Goal: Task Accomplishment & Management: Use online tool/utility

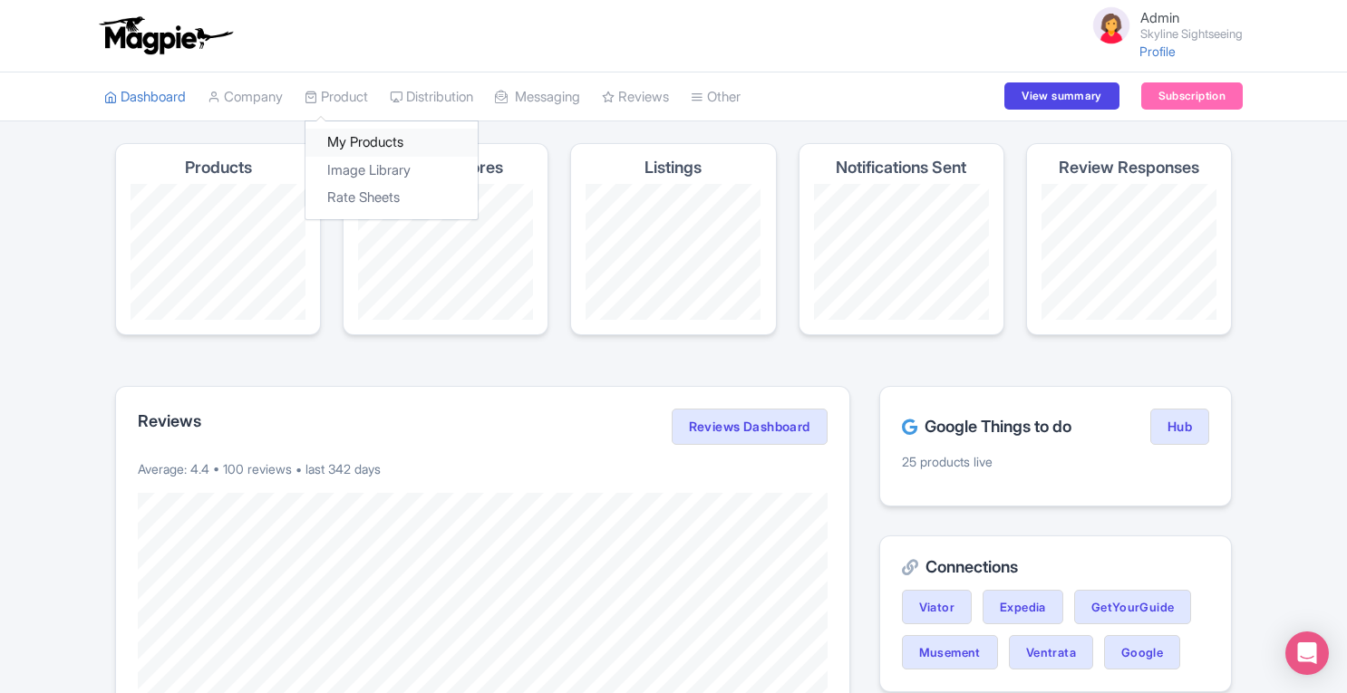
click at [359, 131] on link "My Products" at bounding box center [391, 143] width 172 height 28
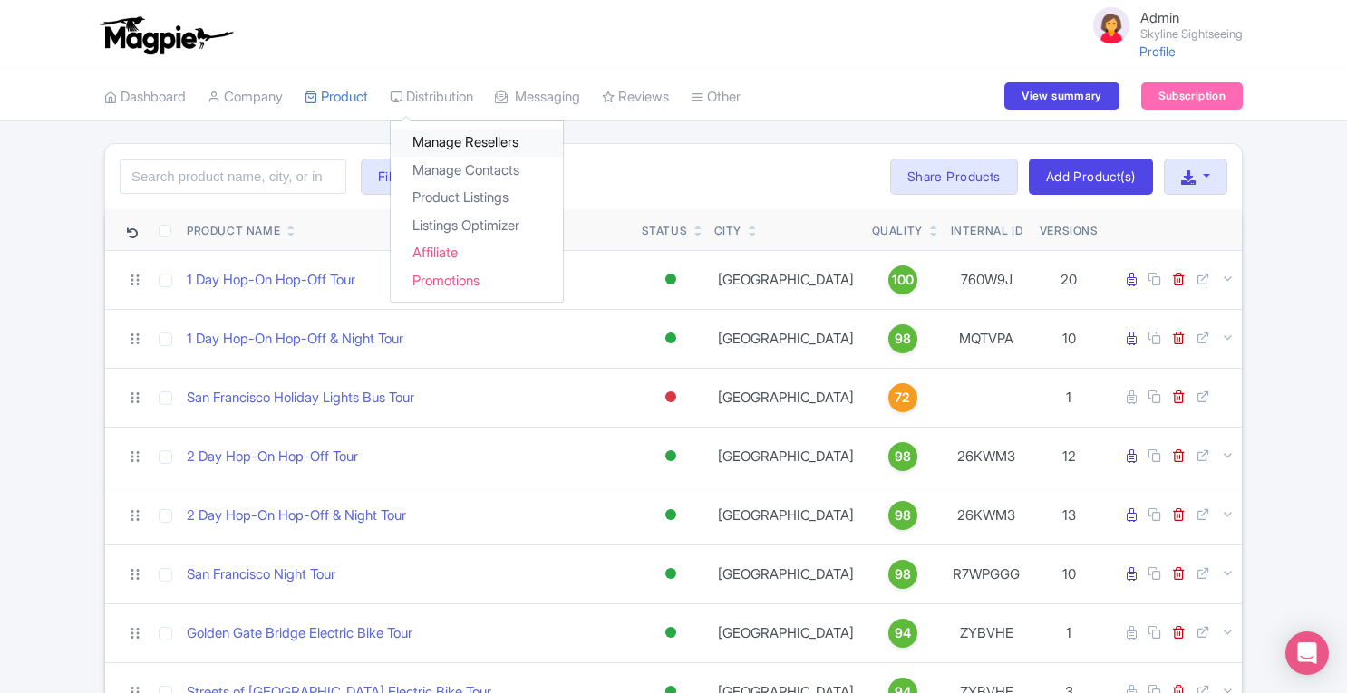
click at [444, 141] on link "Manage Resellers" at bounding box center [477, 143] width 172 height 28
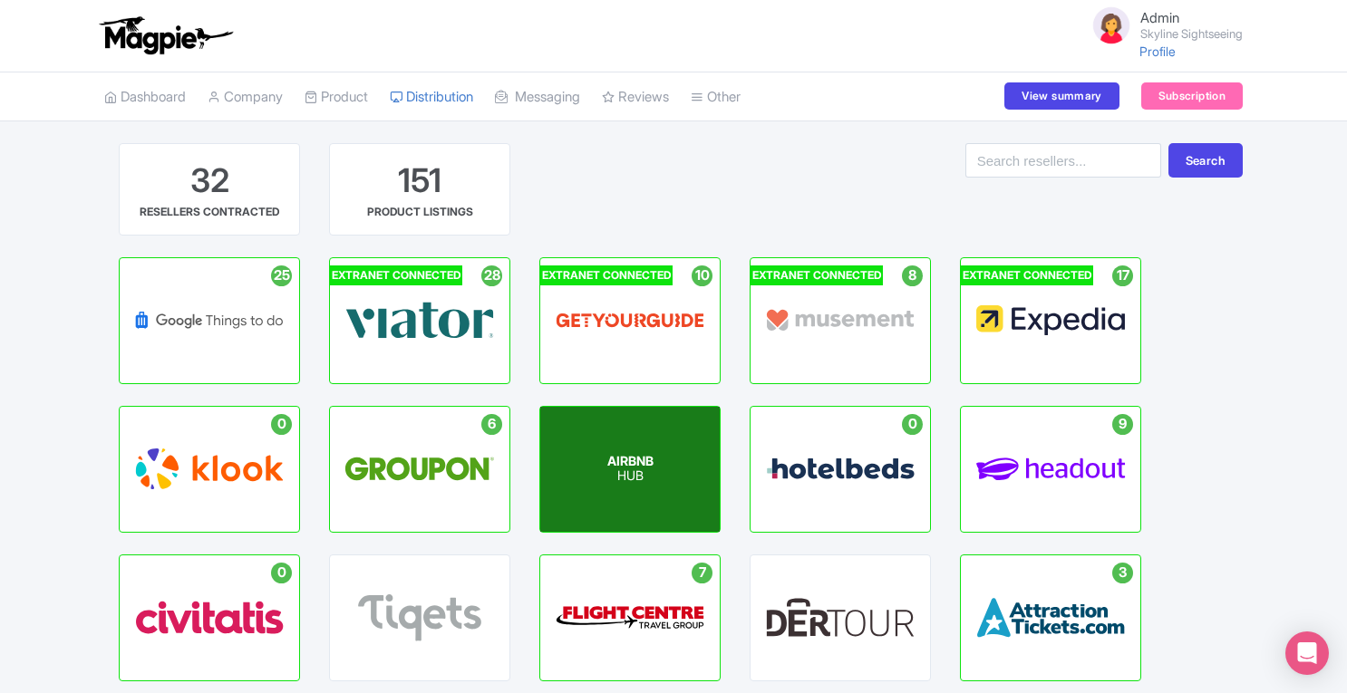
click at [629, 460] on span "AIRBNB" at bounding box center [630, 460] width 46 height 15
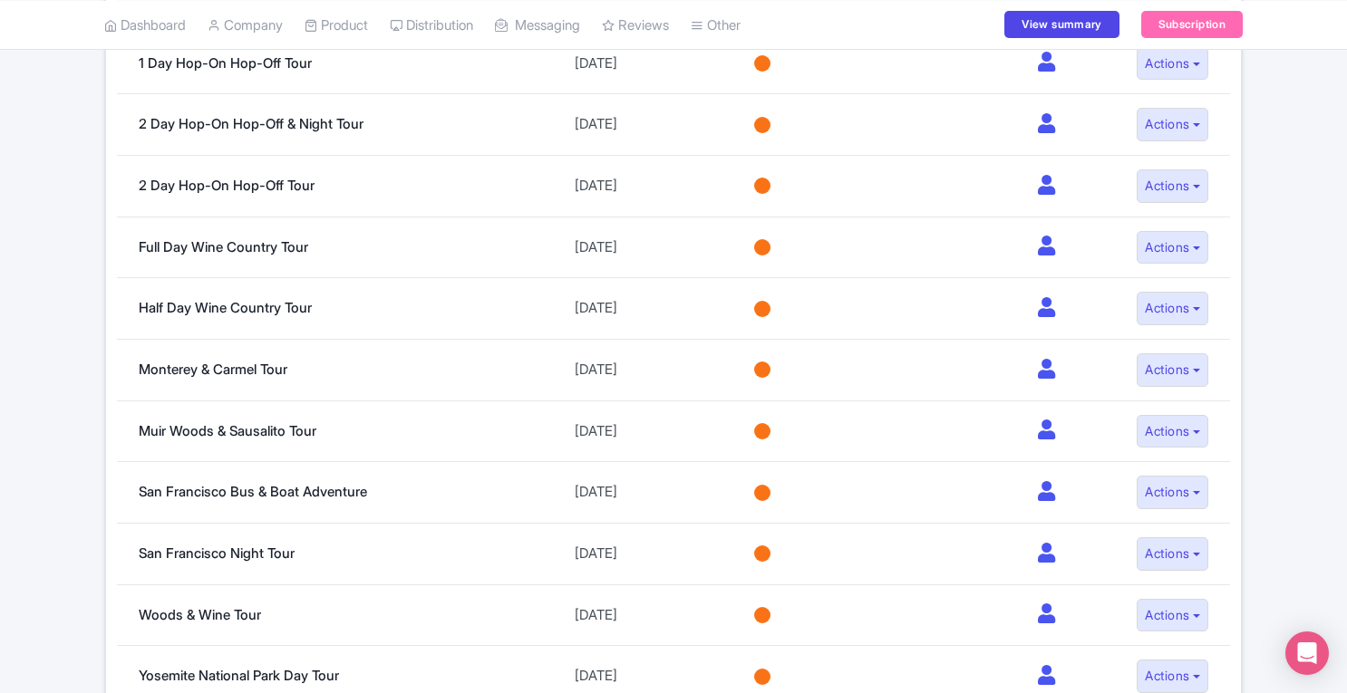
scroll to position [579, 0]
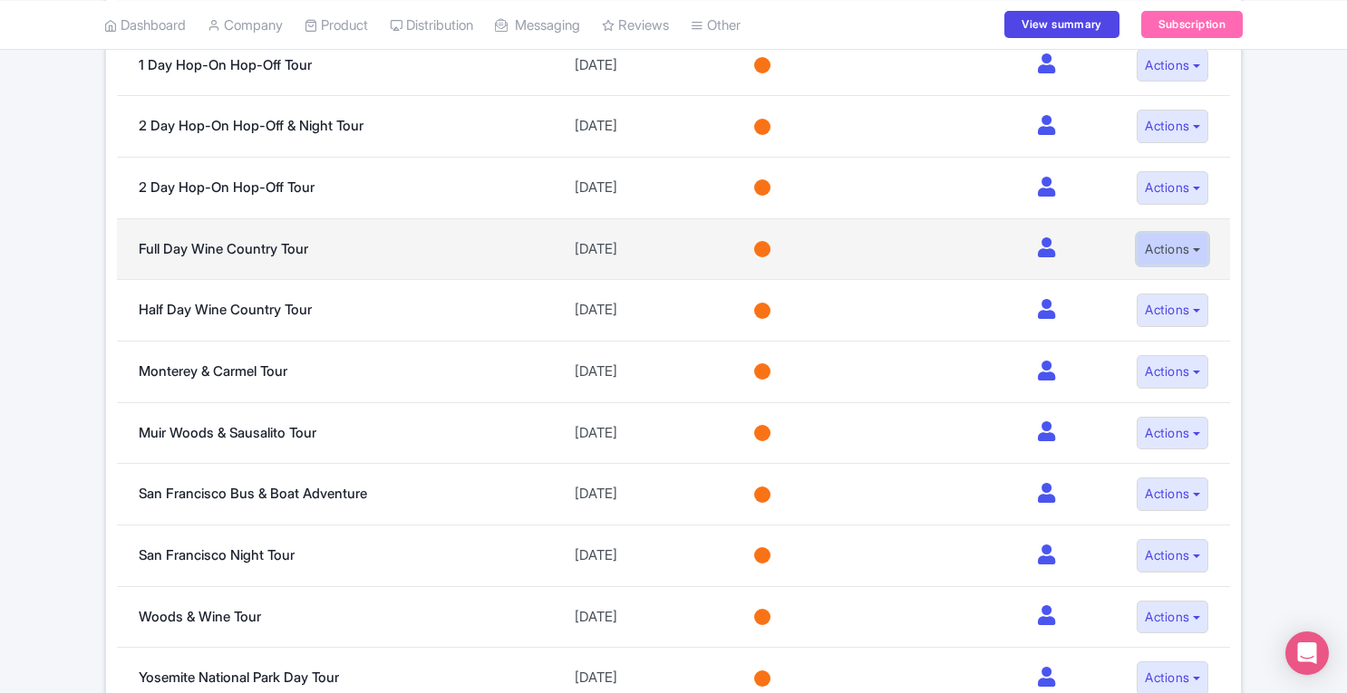
click at [1158, 242] on button "Actions" at bounding box center [1172, 250] width 72 height 34
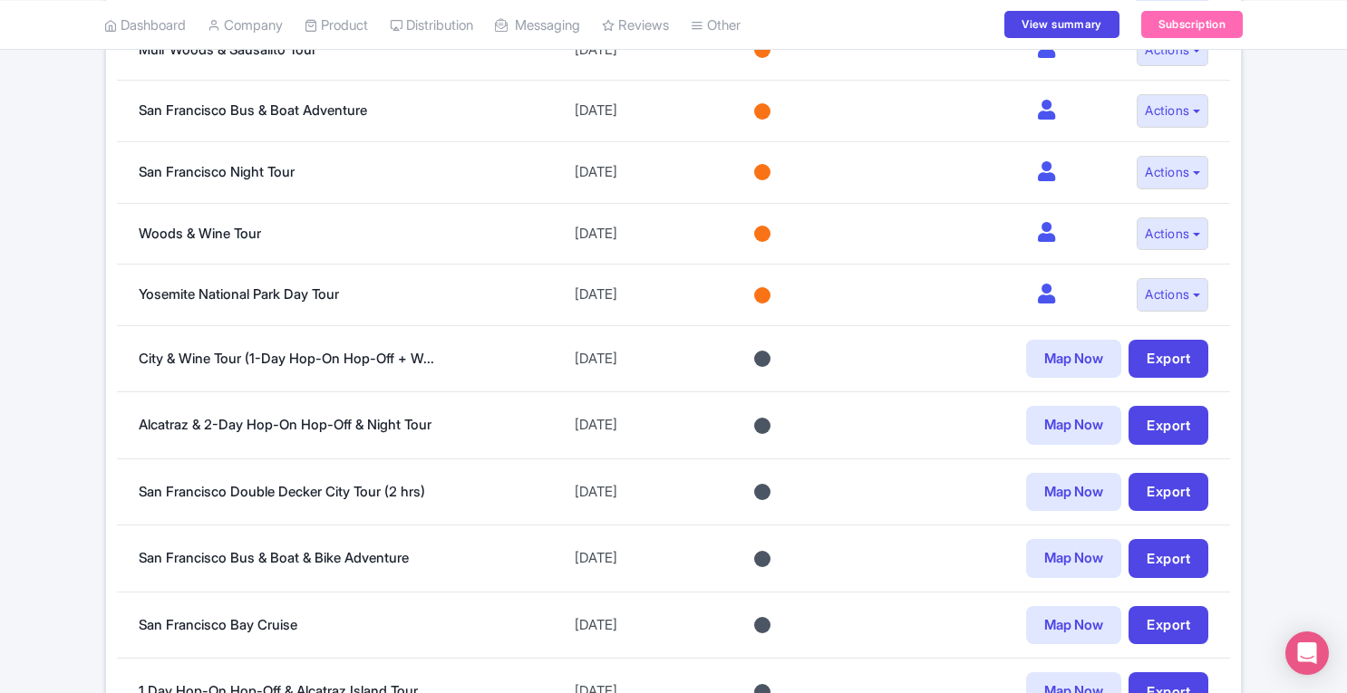
scroll to position [977, 0]
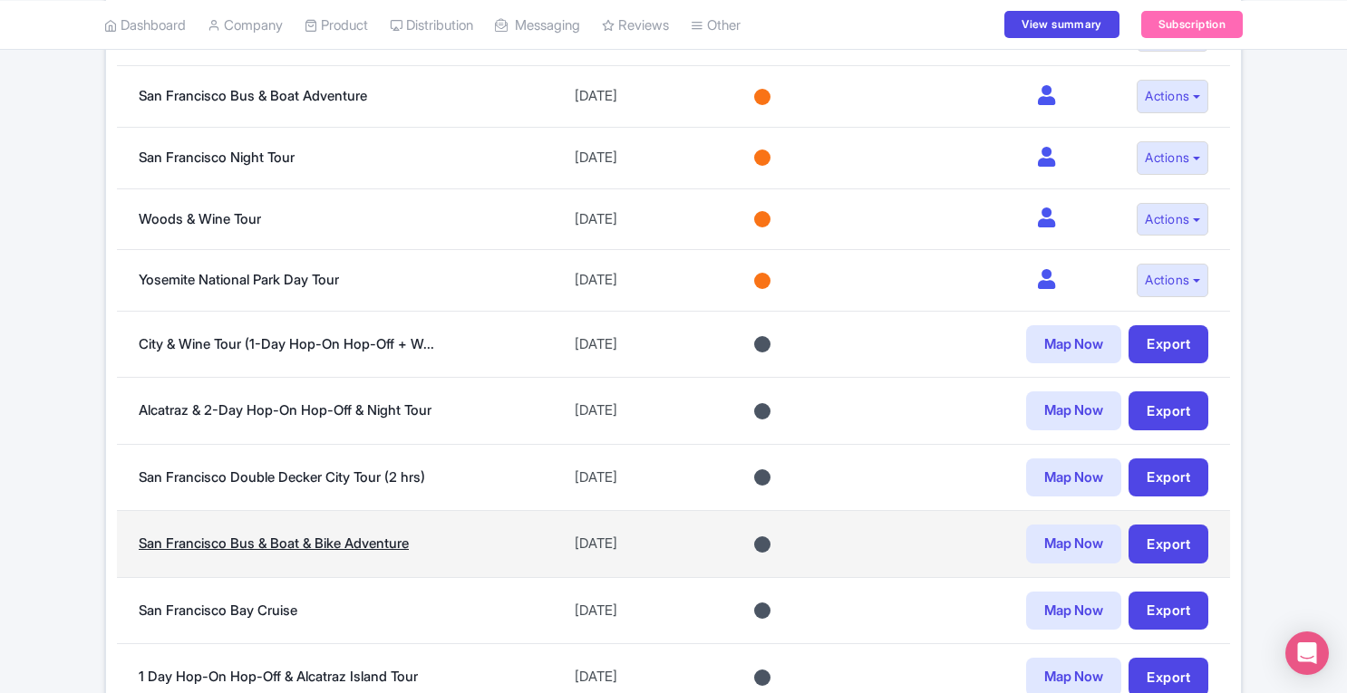
click at [252, 535] on link "San Francisco Bus & Boat & Bike Adventure" at bounding box center [274, 543] width 270 height 17
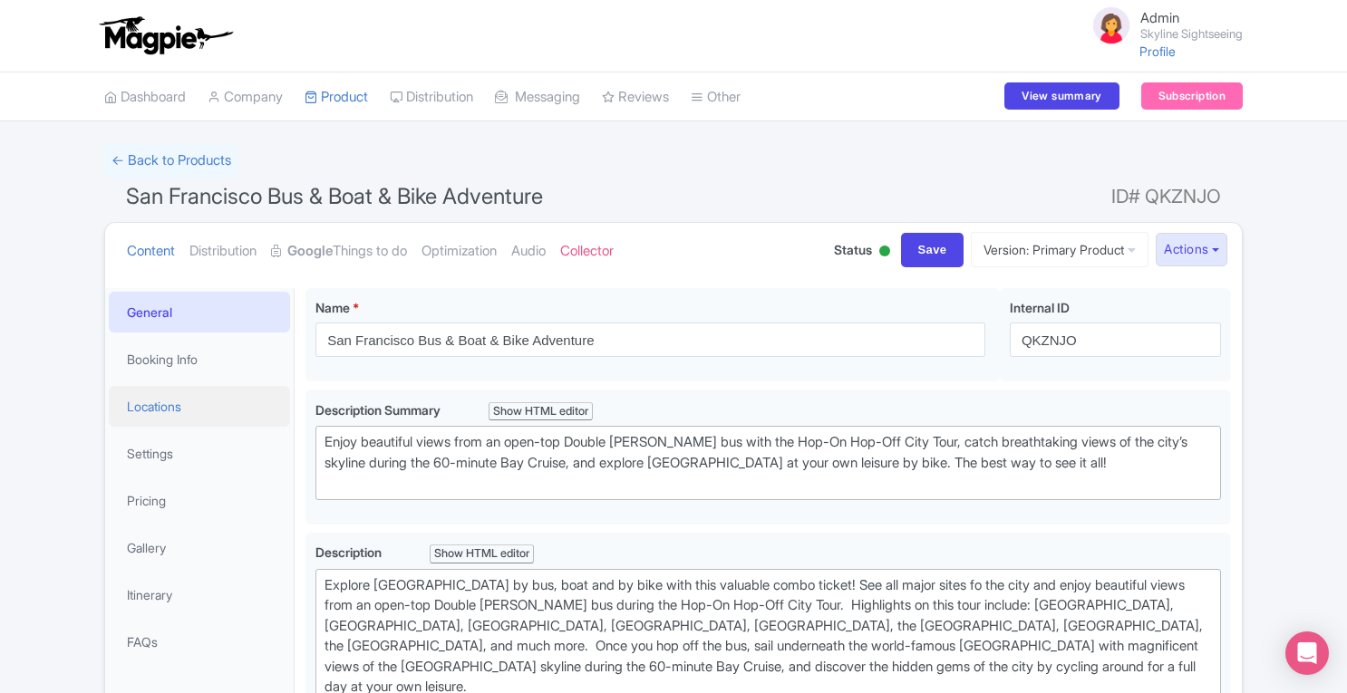
click at [167, 409] on link "Locations" at bounding box center [199, 406] width 181 height 41
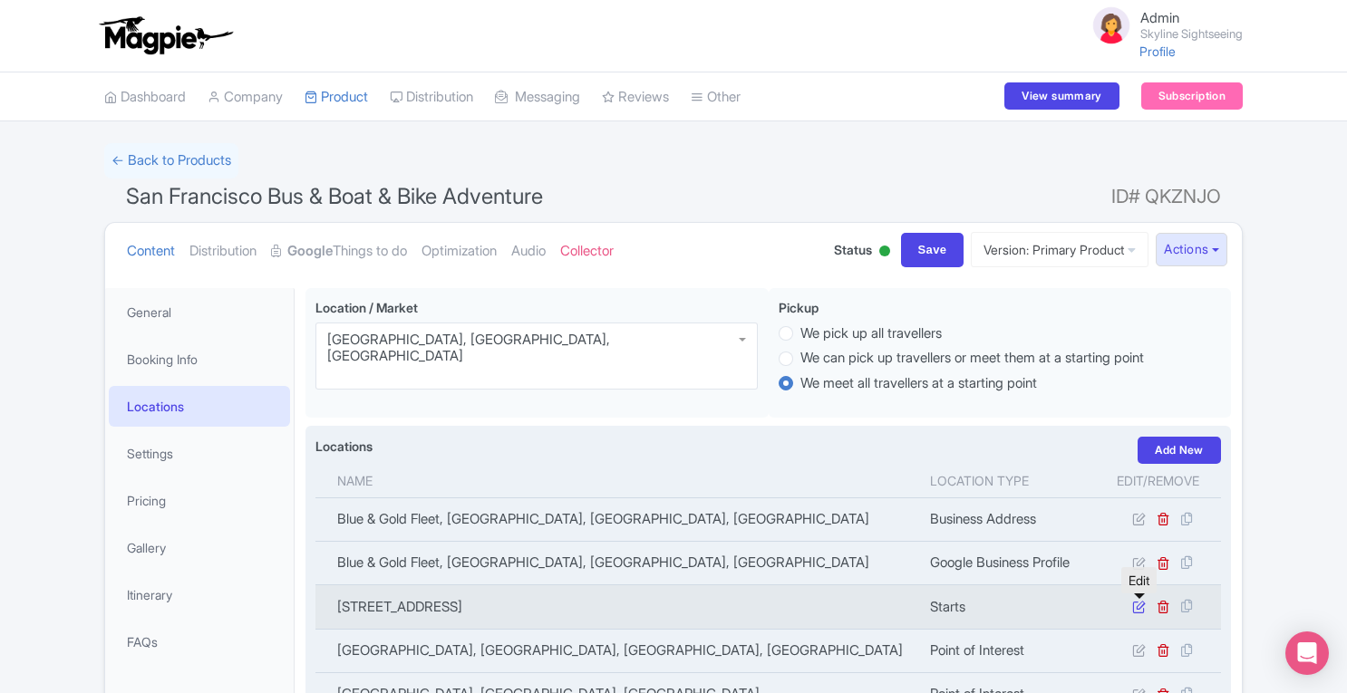
click at [1137, 608] on icon at bounding box center [1139, 607] width 14 height 14
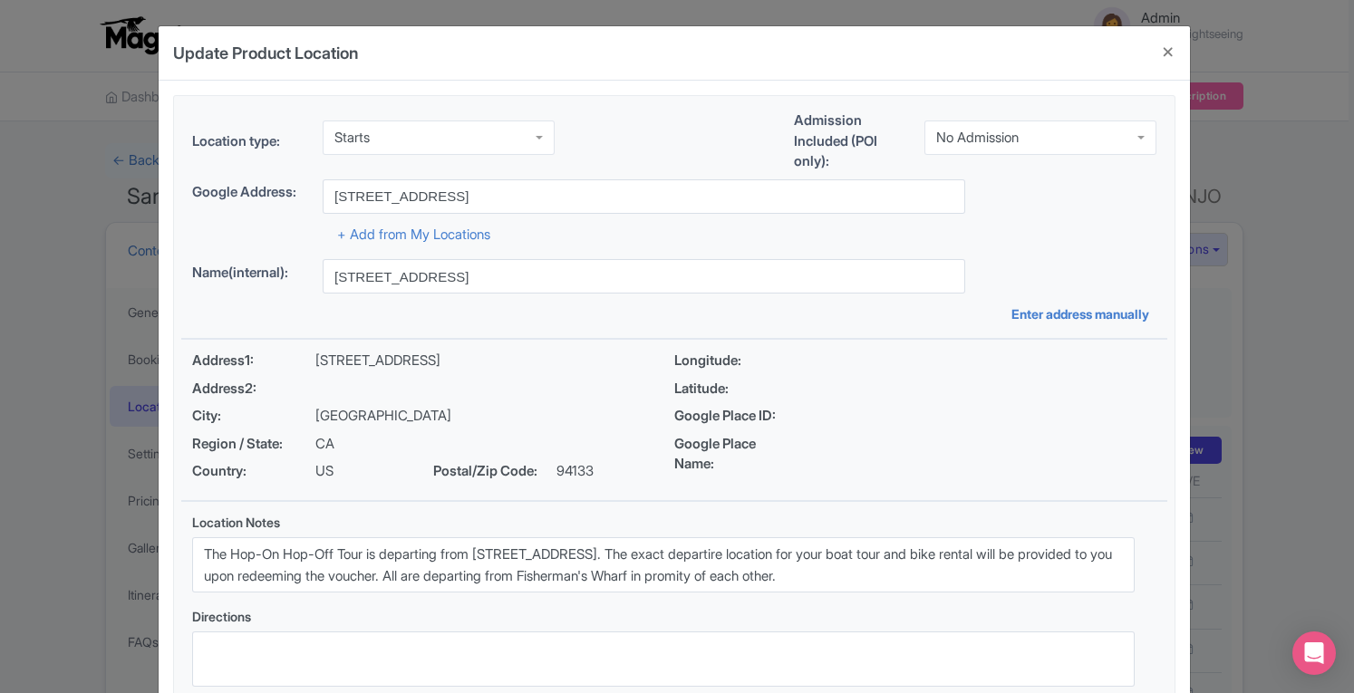
click at [1331, 311] on div "Update Product Location 85cd5a5e-a0be-4948-991d-6fa8e77c7cd5 Location type: Sta…" at bounding box center [677, 346] width 1354 height 693
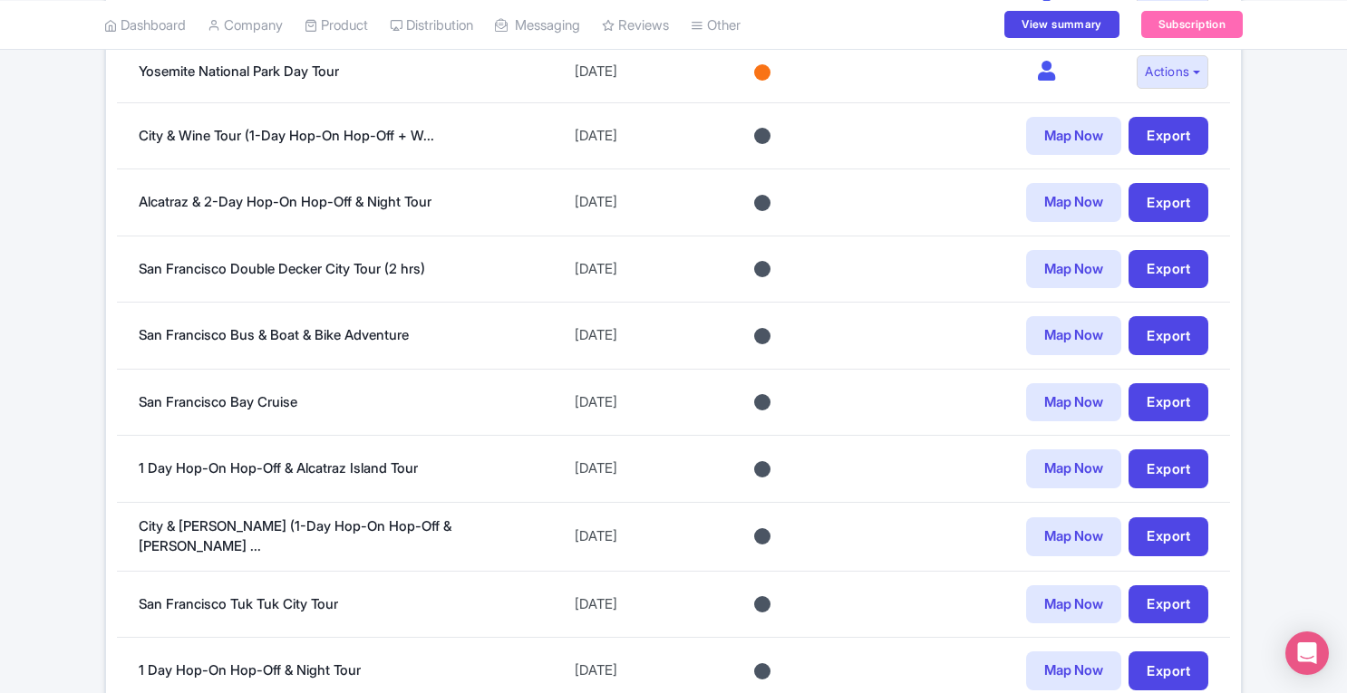
scroll to position [1187, 0]
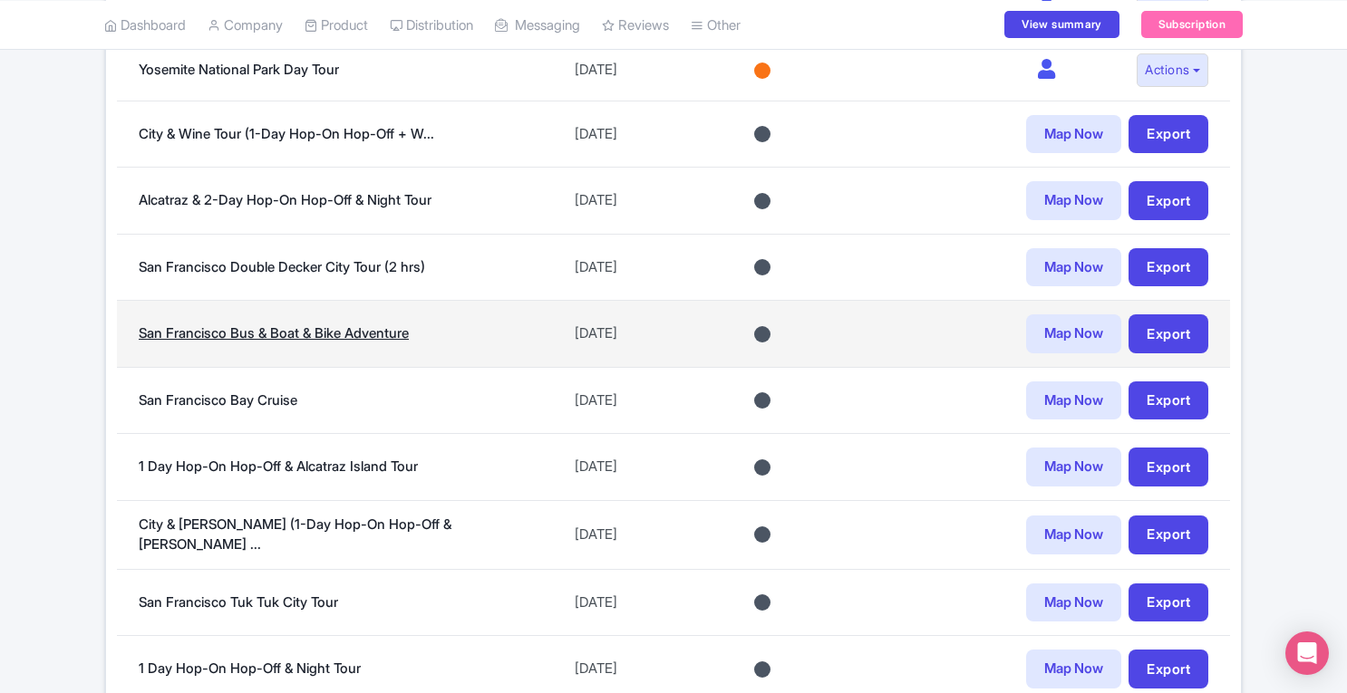
click at [372, 324] on link "San Francisco Bus & Boat & Bike Adventure" at bounding box center [274, 332] width 270 height 17
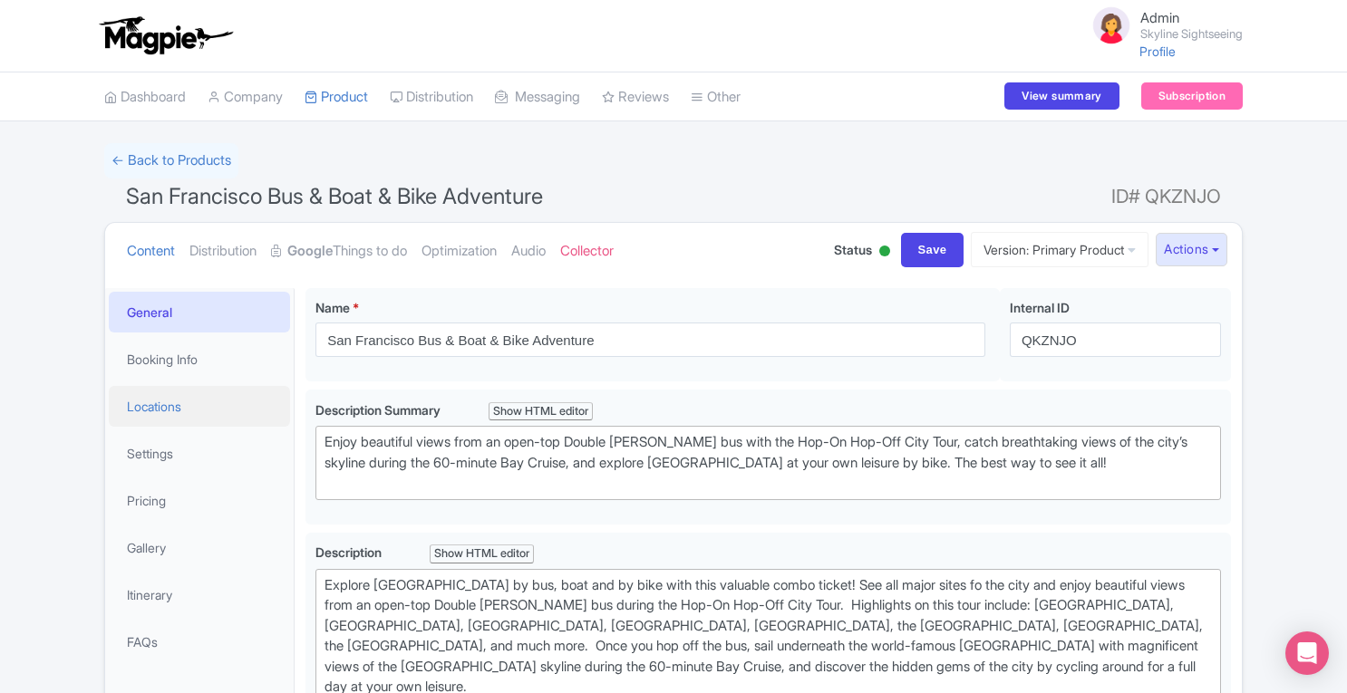
click at [150, 411] on link "Locations" at bounding box center [199, 406] width 181 height 41
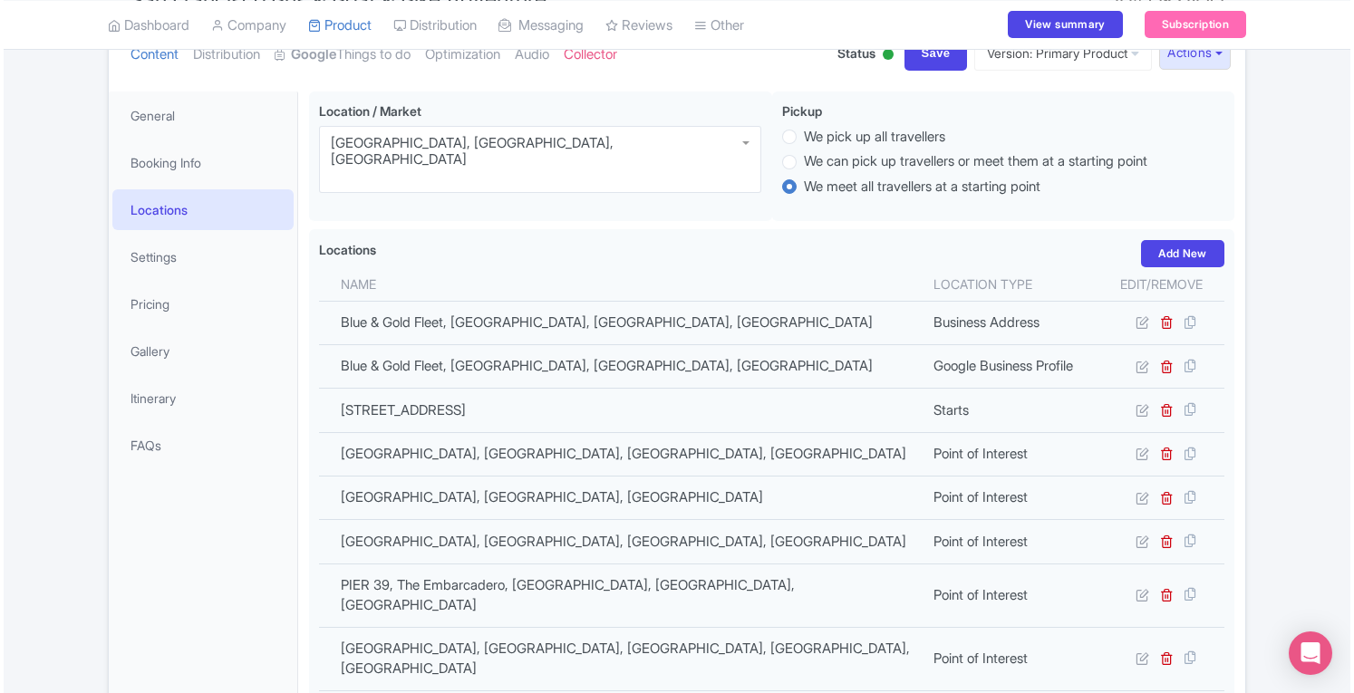
scroll to position [198, 0]
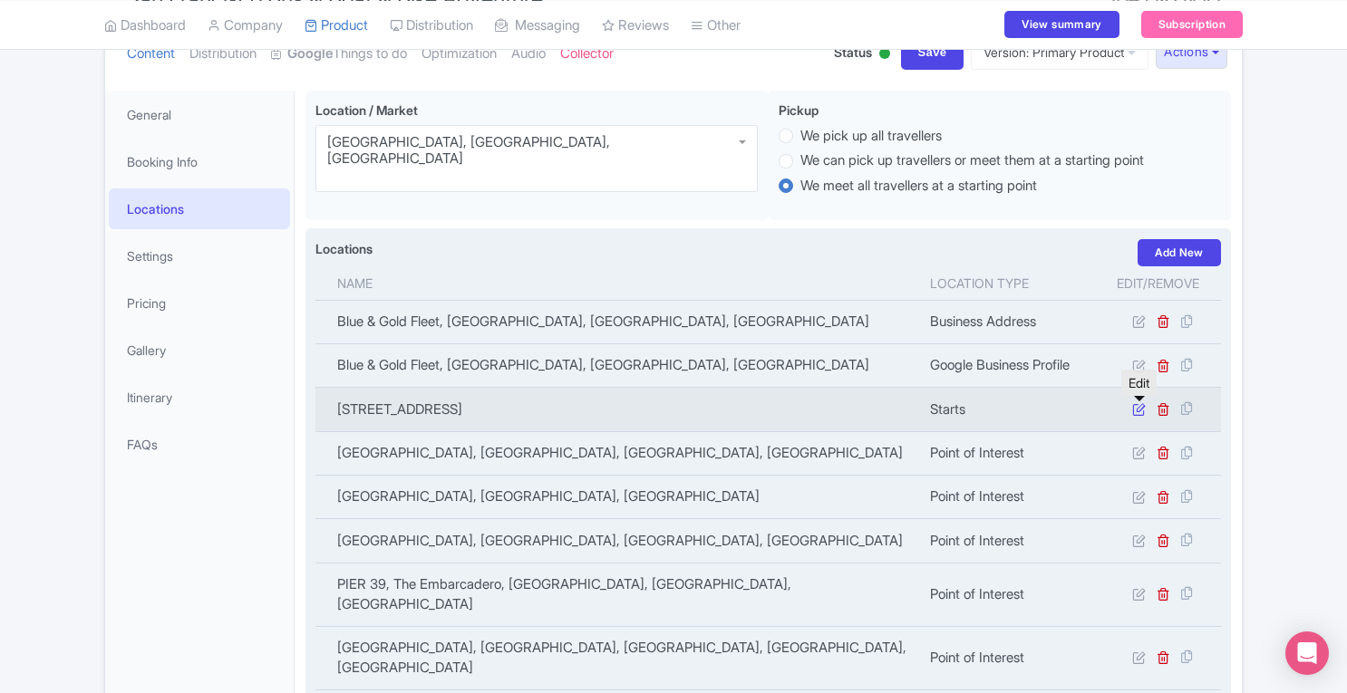
click at [1141, 412] on icon at bounding box center [1139, 409] width 14 height 14
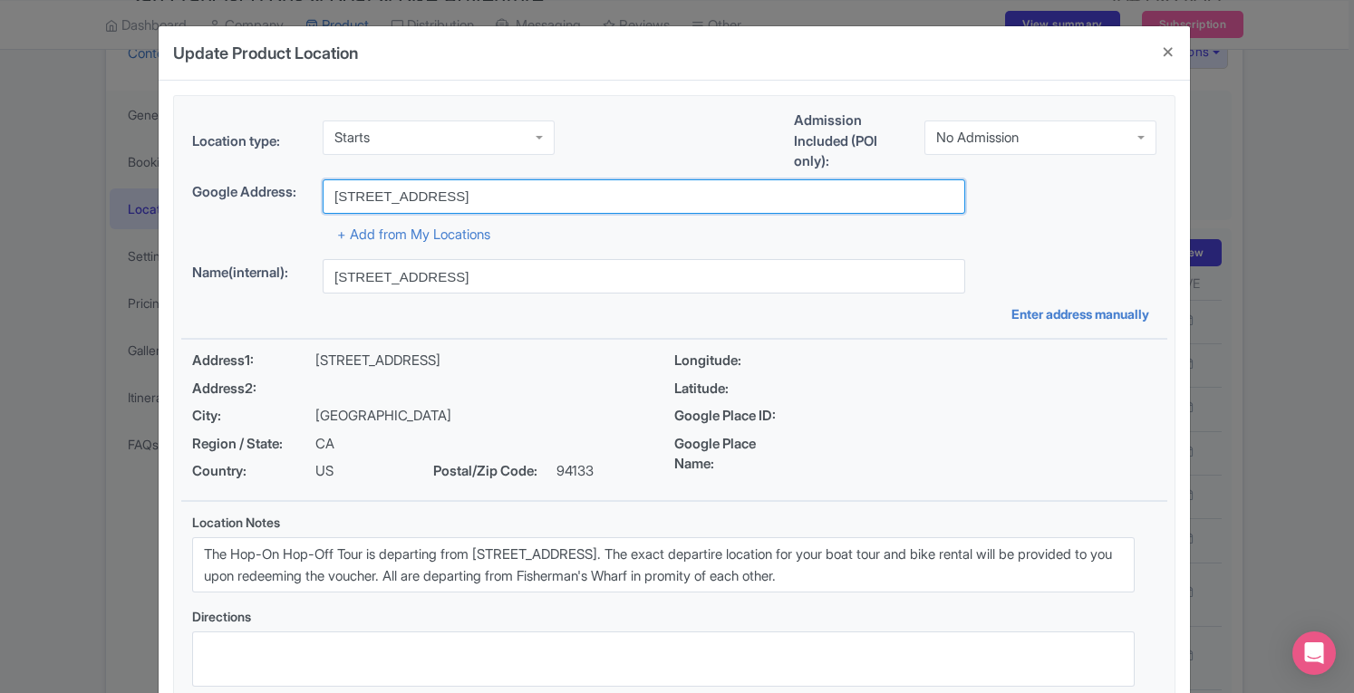
click at [587, 195] on input "99 Jefferson Street, San Francisco, US" at bounding box center [644, 196] width 642 height 34
type input "99 Jefferson Street, San Francisco, CA, USA"
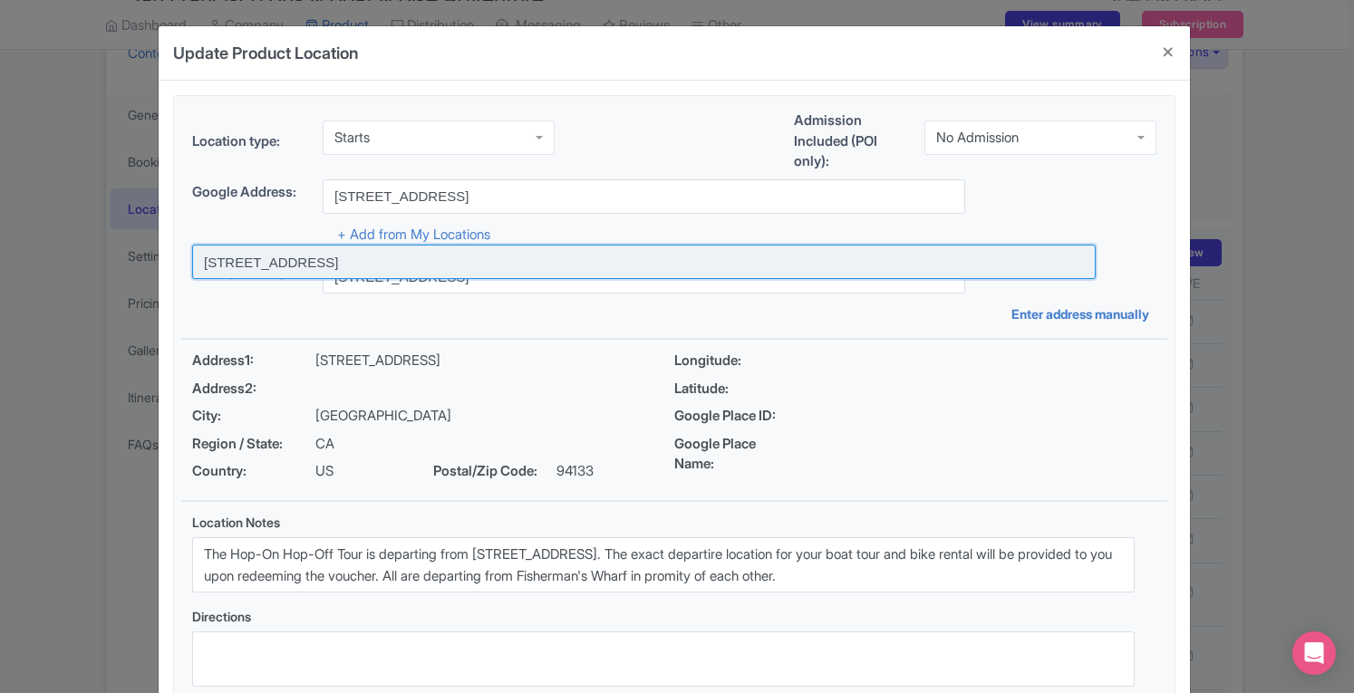
click at [517, 258] on input at bounding box center [643, 262] width 903 height 34
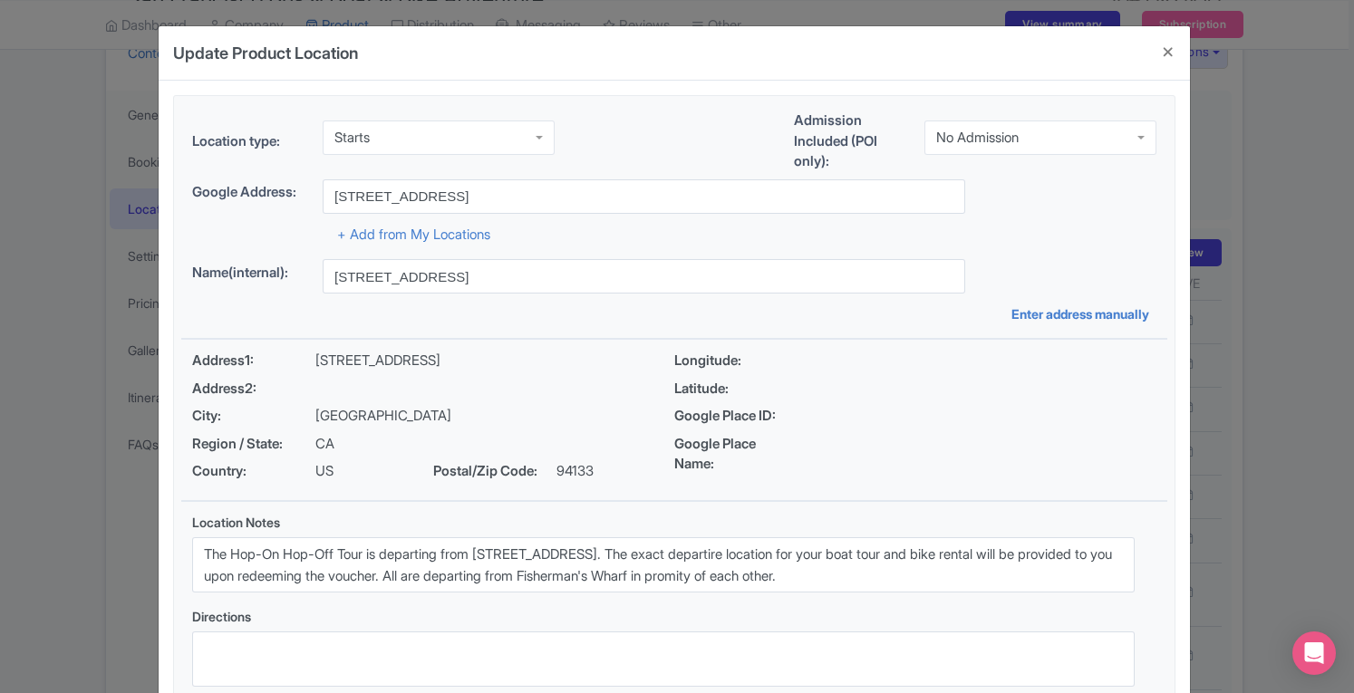
type input "99 Jefferson St, 99 Jefferson St, San Francisco, CA 94133, USA"
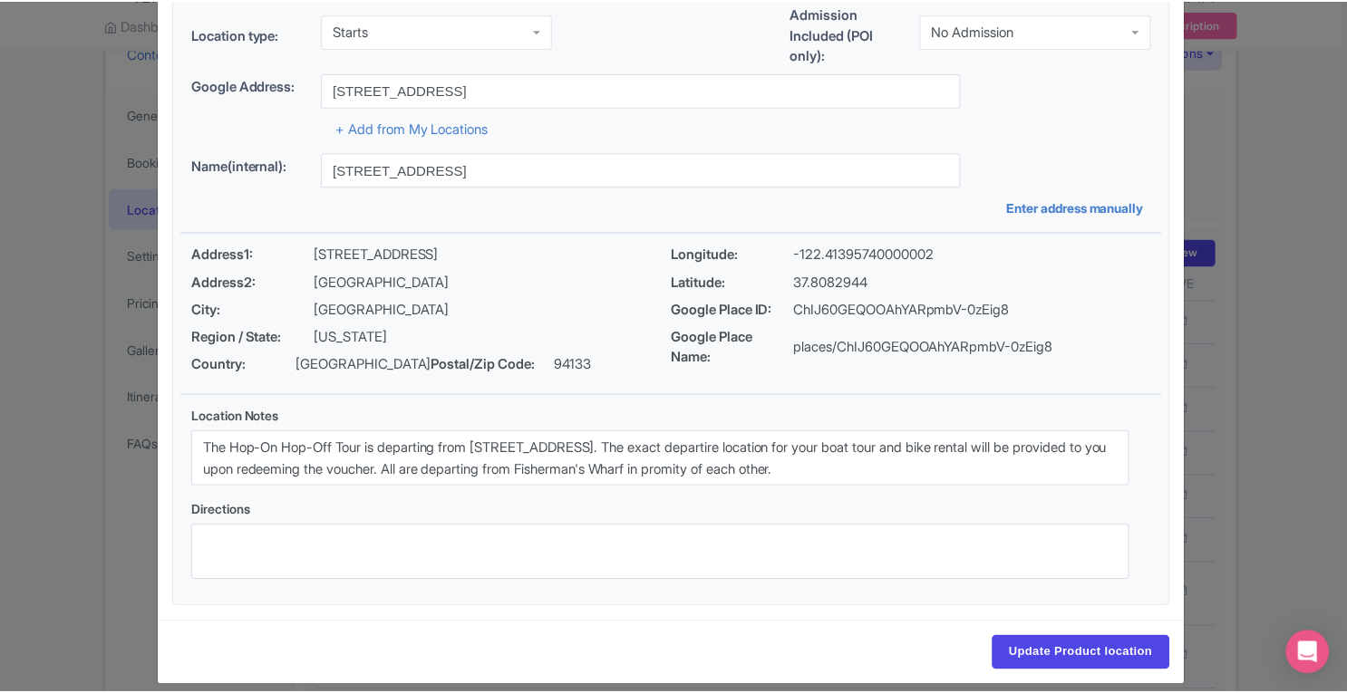
scroll to position [125, 0]
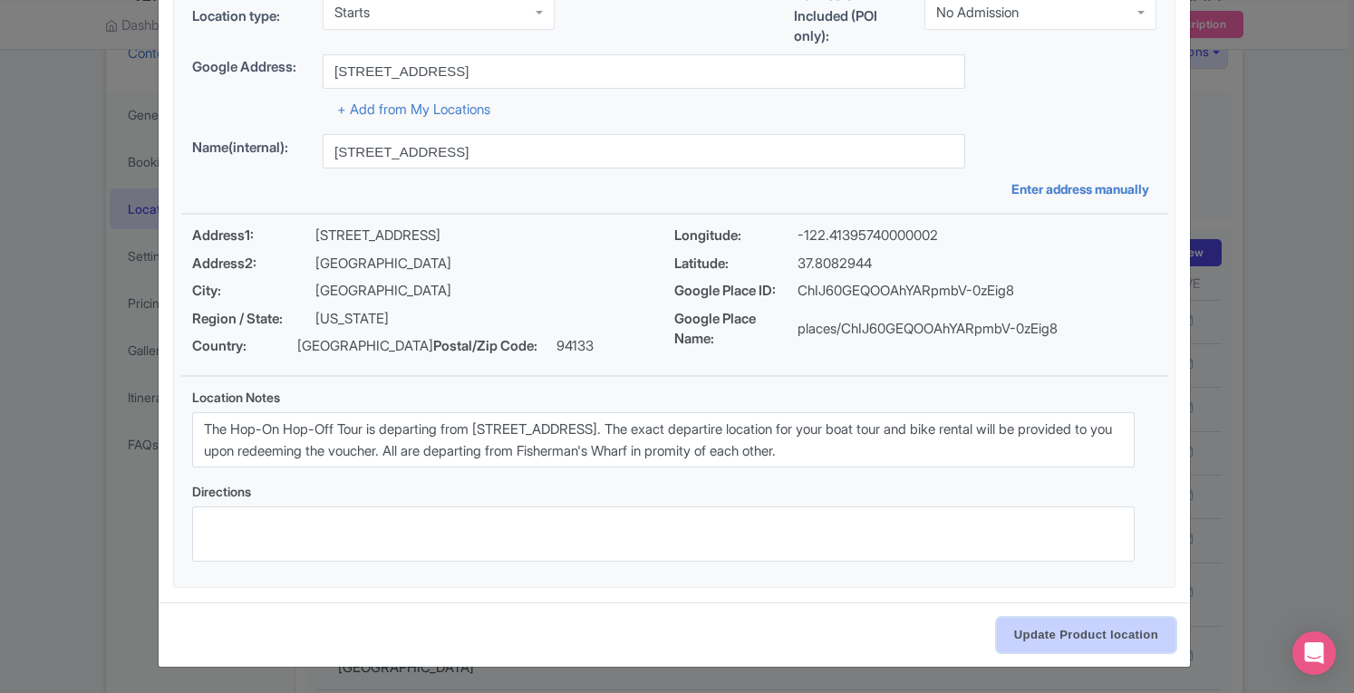
click at [1083, 641] on input "Update Product location" at bounding box center [1086, 635] width 179 height 34
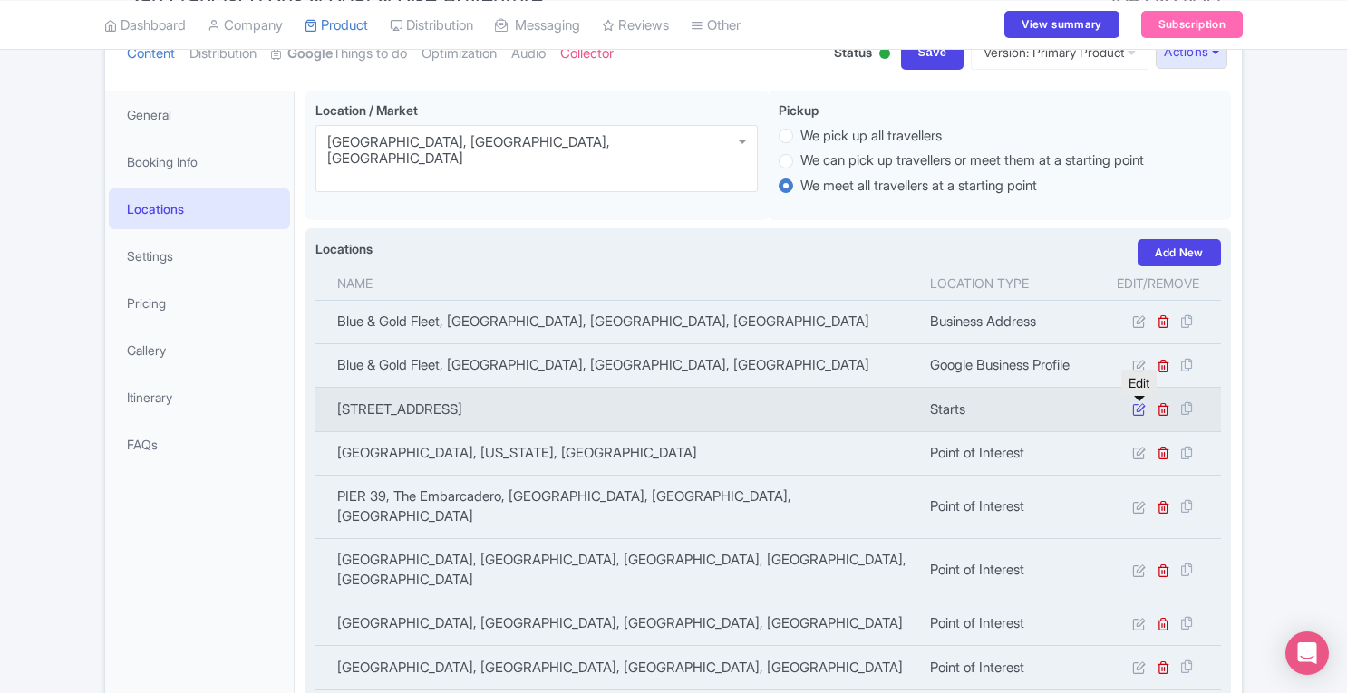
click at [1138, 410] on icon at bounding box center [1139, 409] width 14 height 14
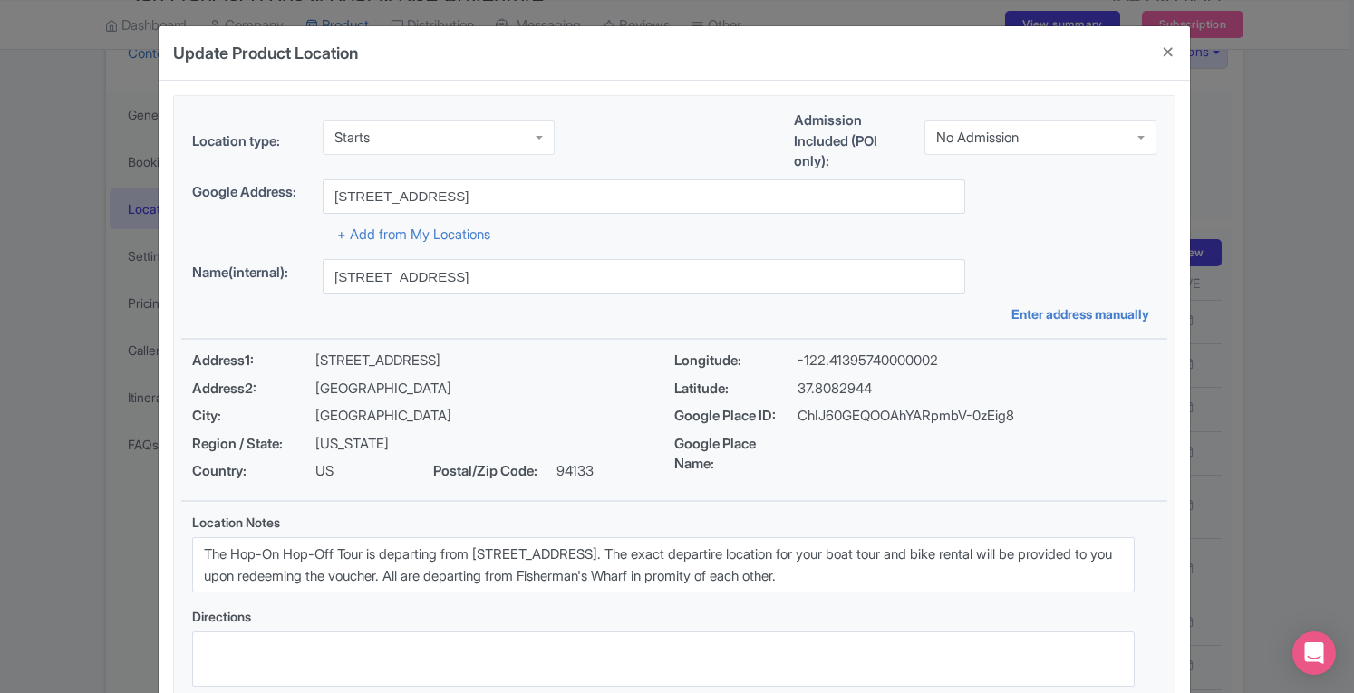
click at [1319, 343] on div "Update Product Location 85cd5a5e-a0be-4948-991d-6fa8e77c7cd5 Location type: Sta…" at bounding box center [677, 346] width 1354 height 693
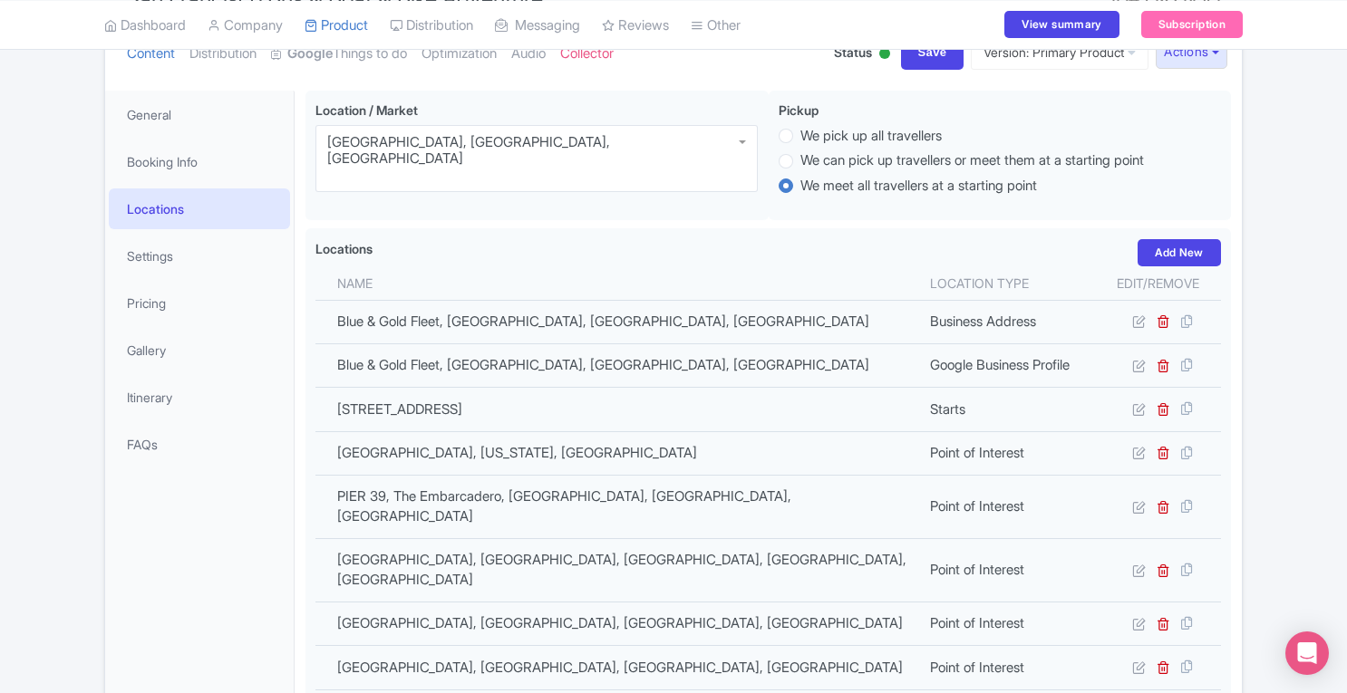
scroll to position [0, 0]
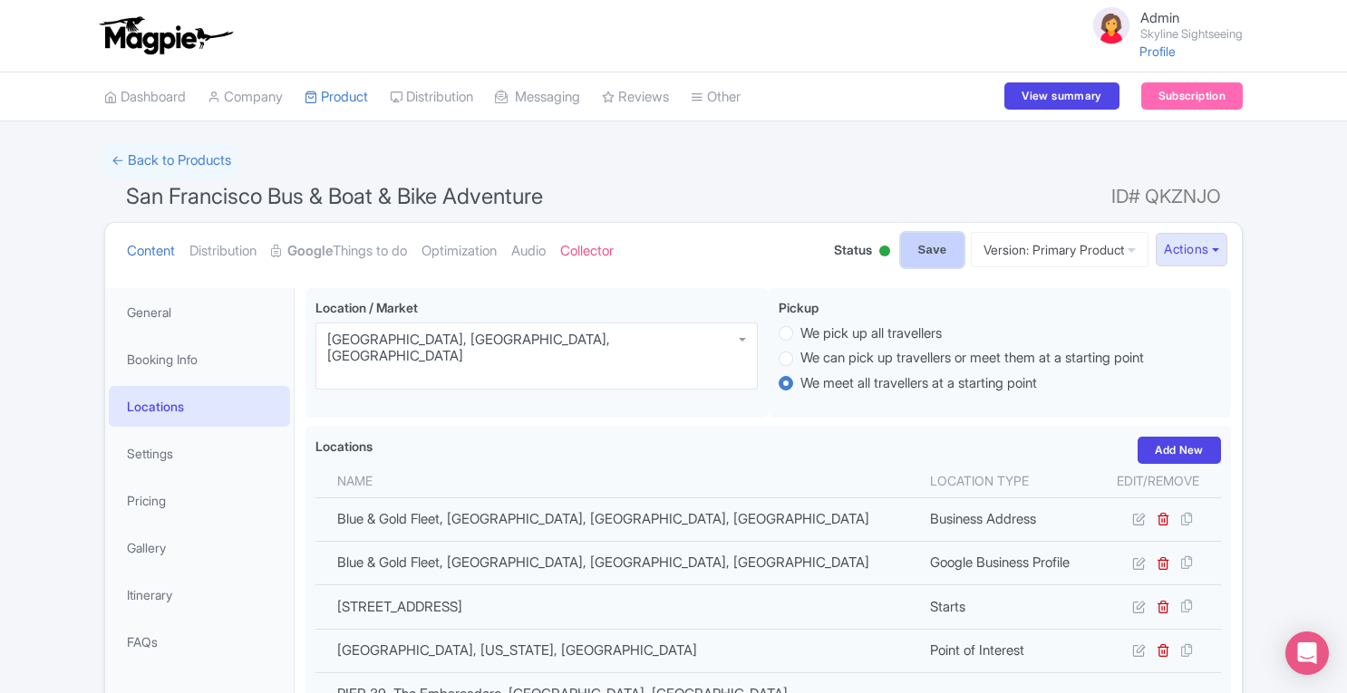
click at [901, 251] on input "Save" at bounding box center [932, 250] width 63 height 34
type input "Update Product"
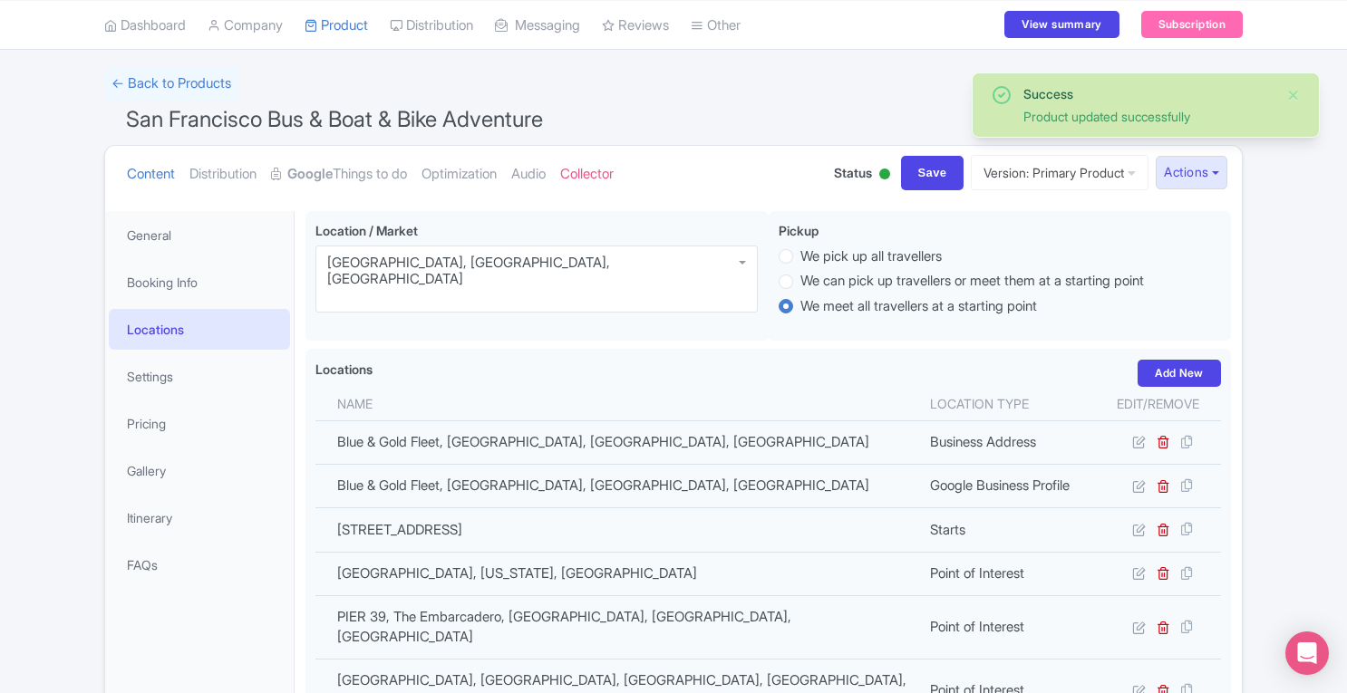
scroll to position [57, 0]
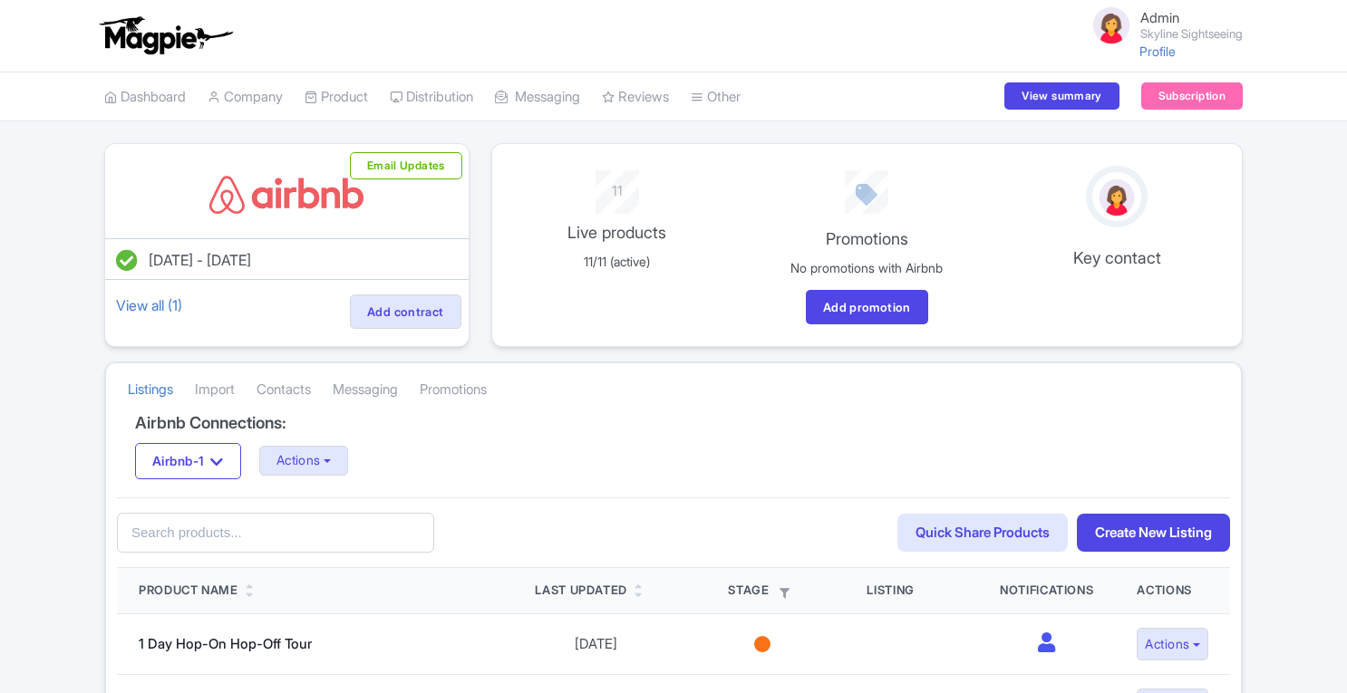
scroll to position [1187, 0]
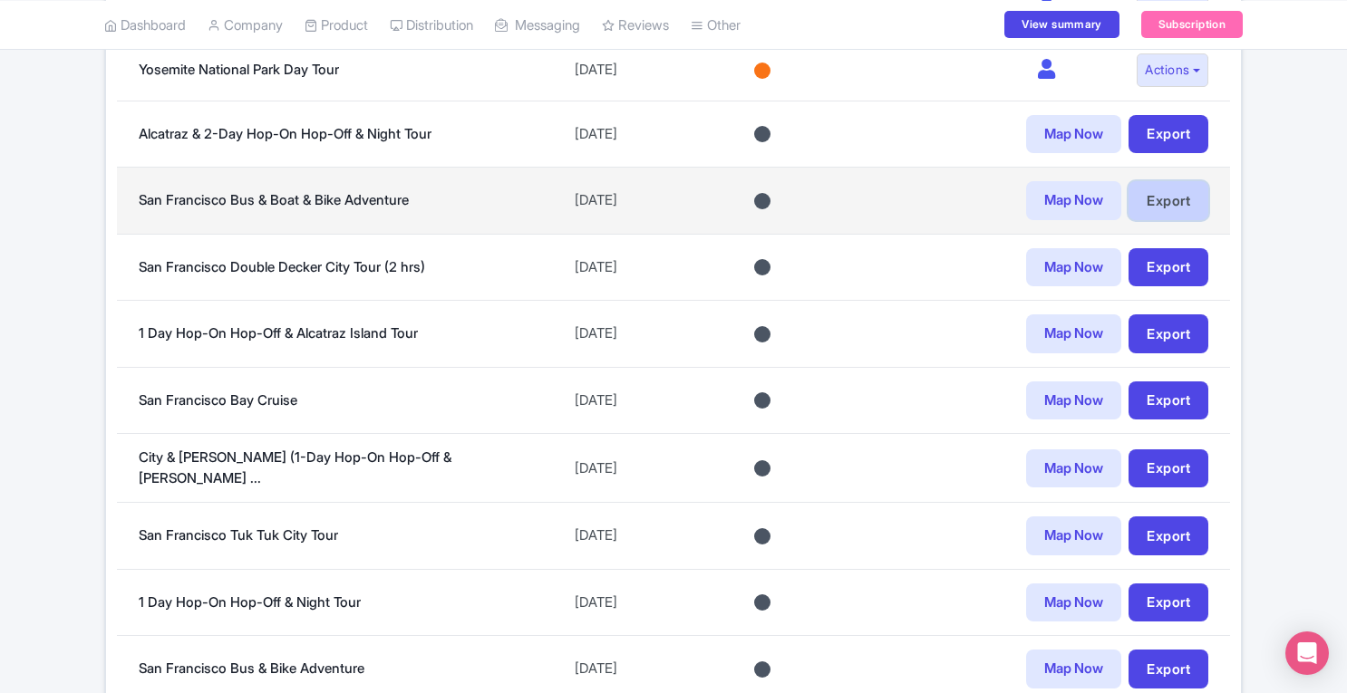
click at [1180, 186] on link "Export" at bounding box center [1168, 200] width 80 height 39
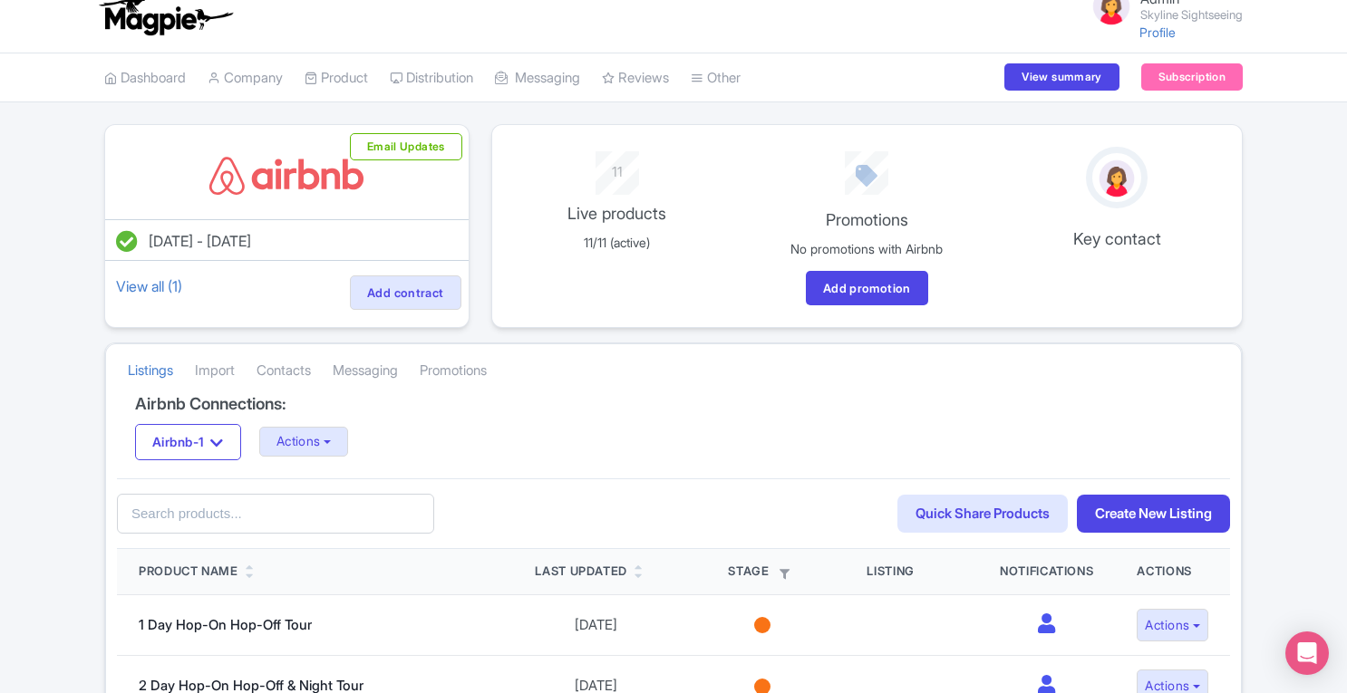
scroll to position [0, 0]
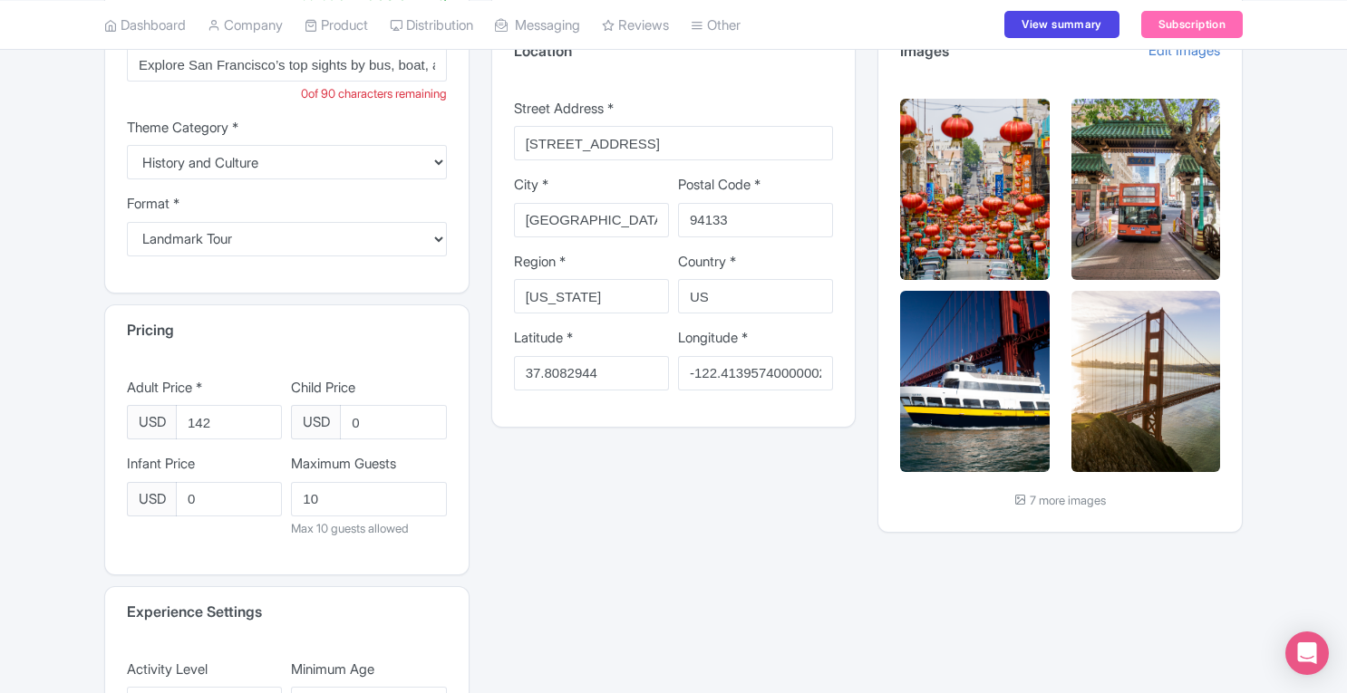
scroll to position [382, 0]
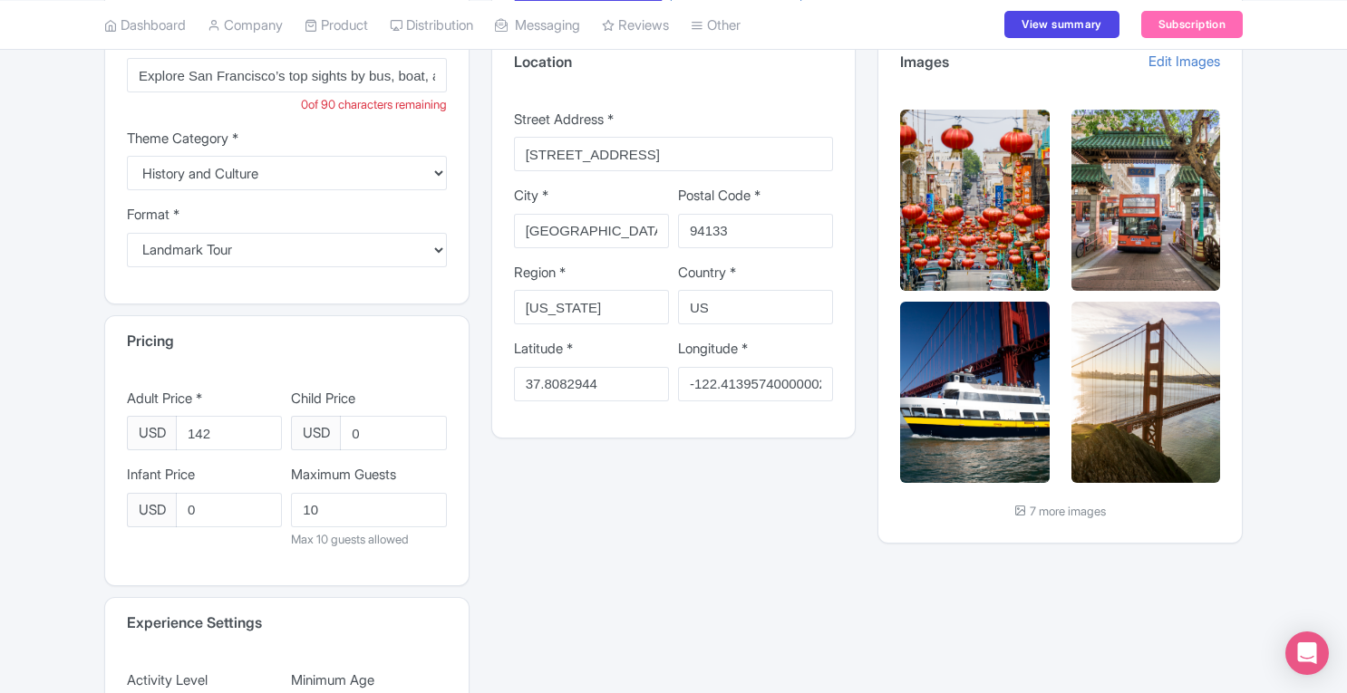
click at [1267, 300] on div "Save & Export to Airbnb Experience Details Host Information Experience Details …" at bounding box center [673, 309] width 1347 height 1096
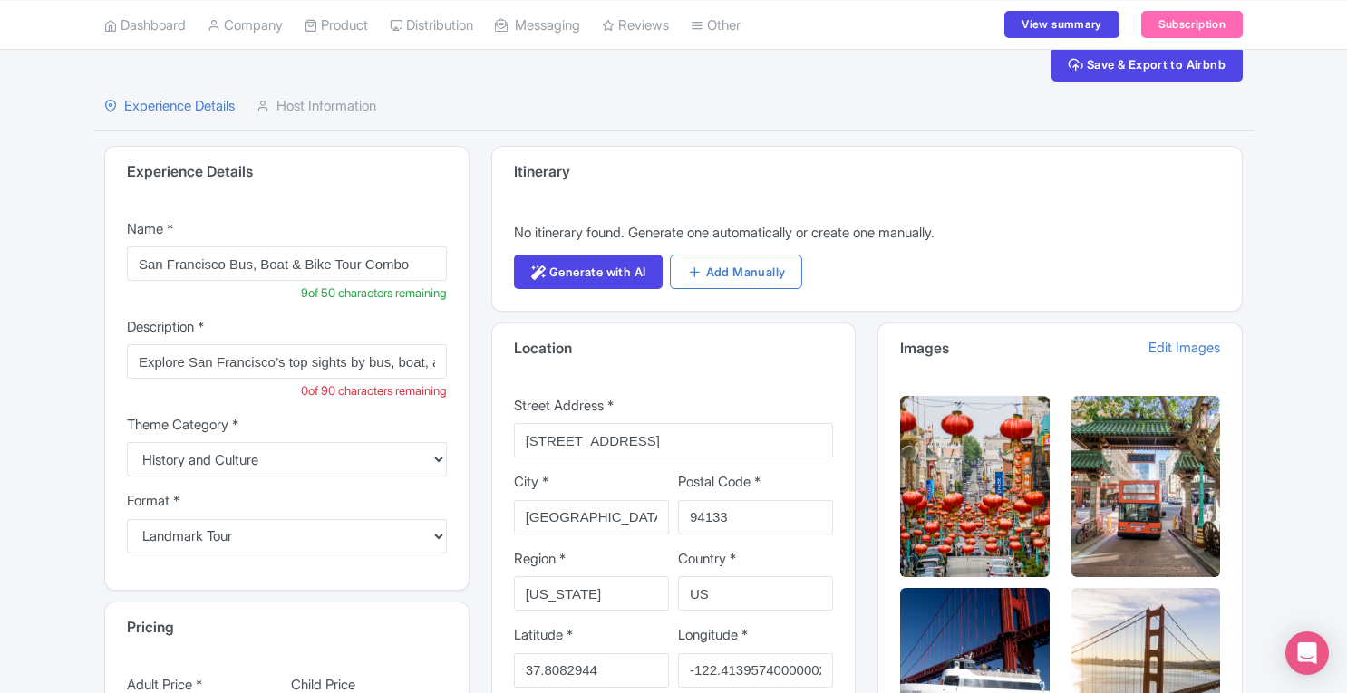
scroll to position [113, 0]
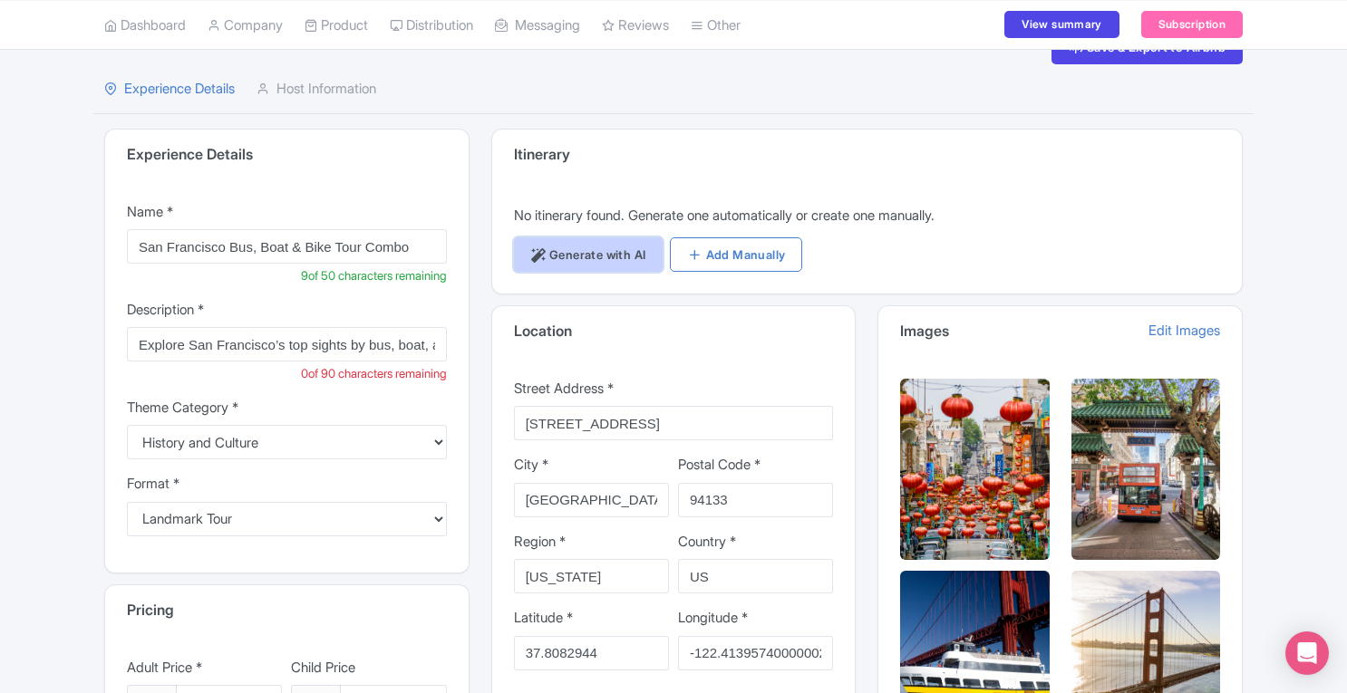
click at [610, 253] on link "Generate with AI" at bounding box center [589, 254] width 150 height 34
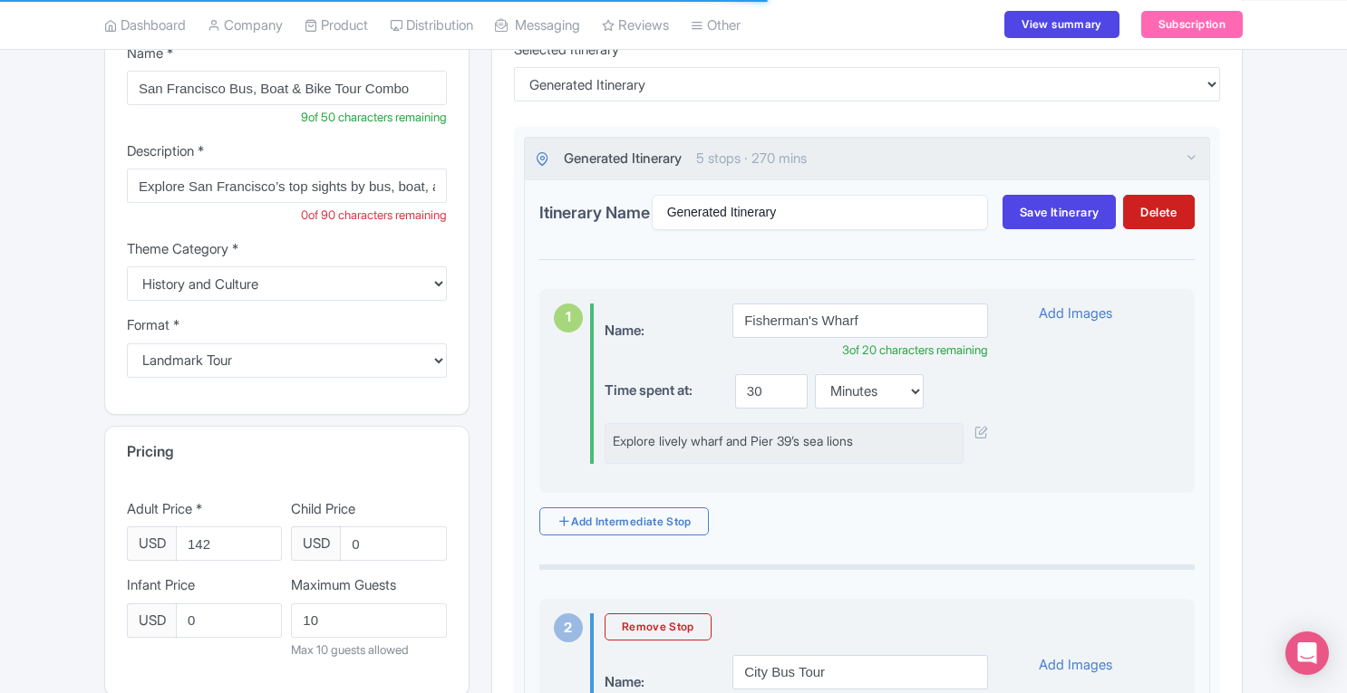
scroll to position [276, 0]
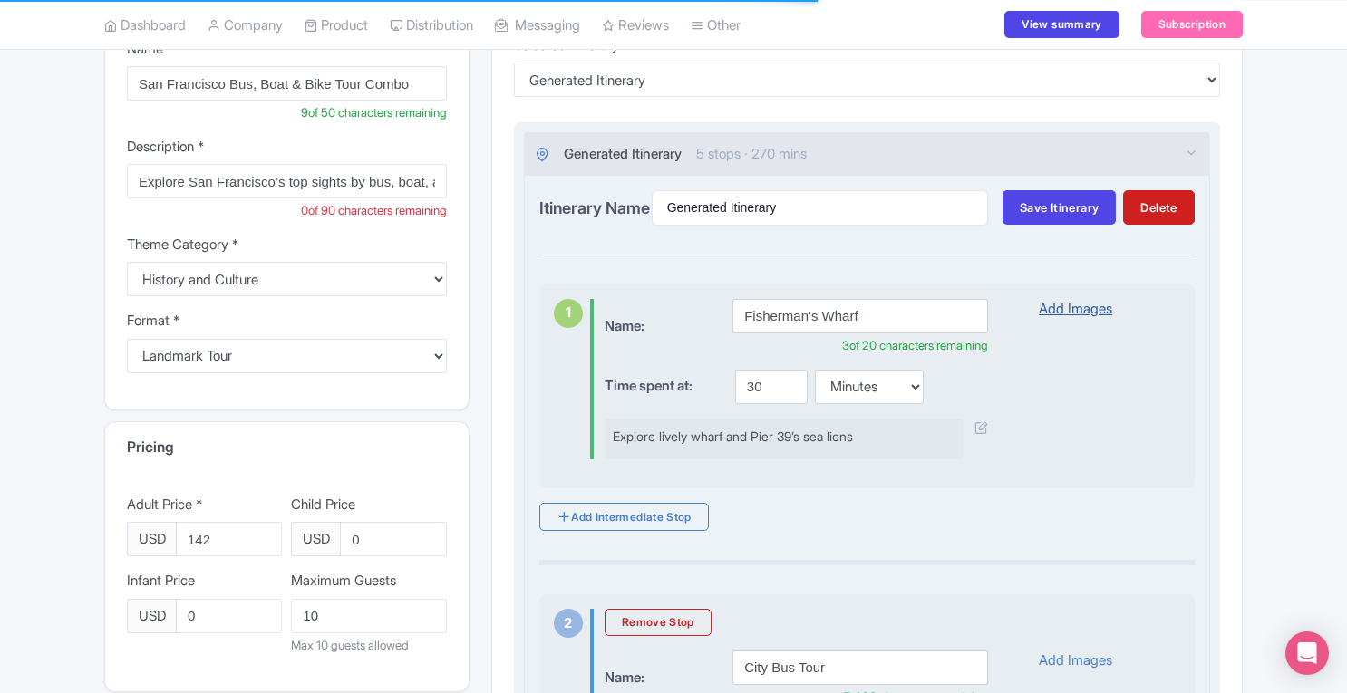
click at [1067, 320] on link "Add Images" at bounding box center [1074, 309] width 73 height 21
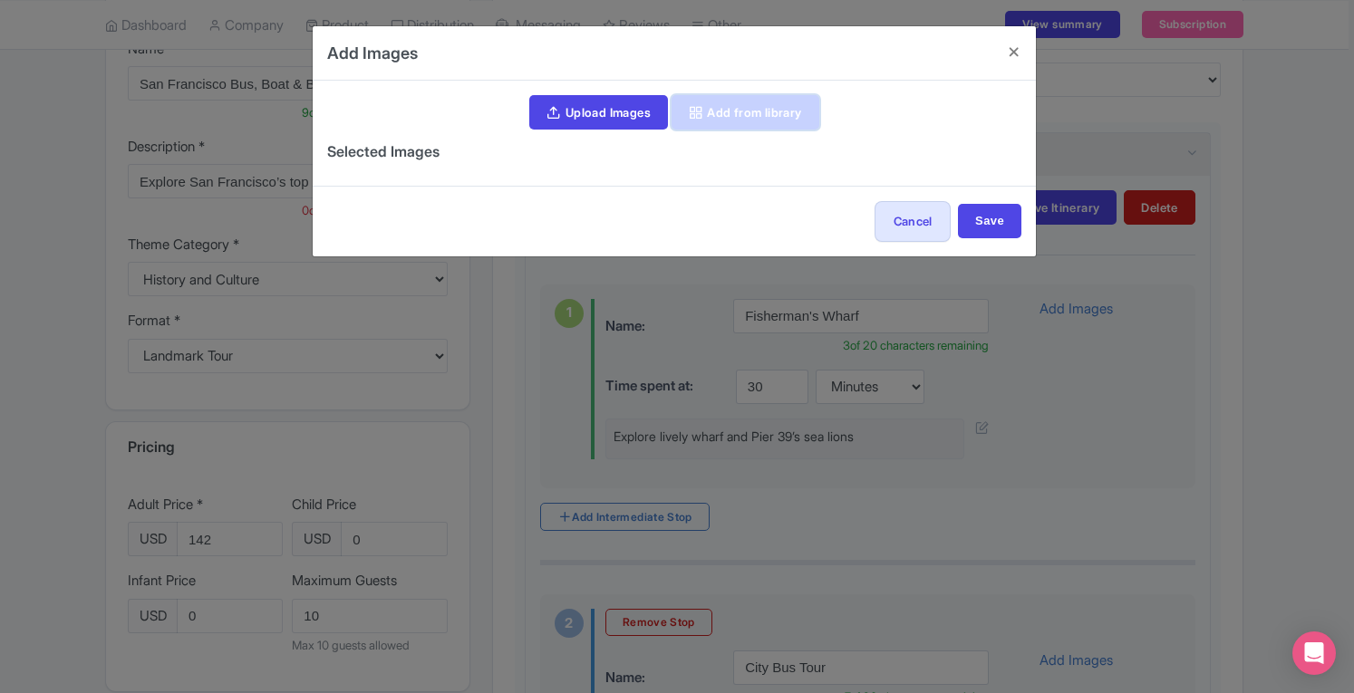
click at [717, 102] on link "Add from library" at bounding box center [745, 112] width 148 height 34
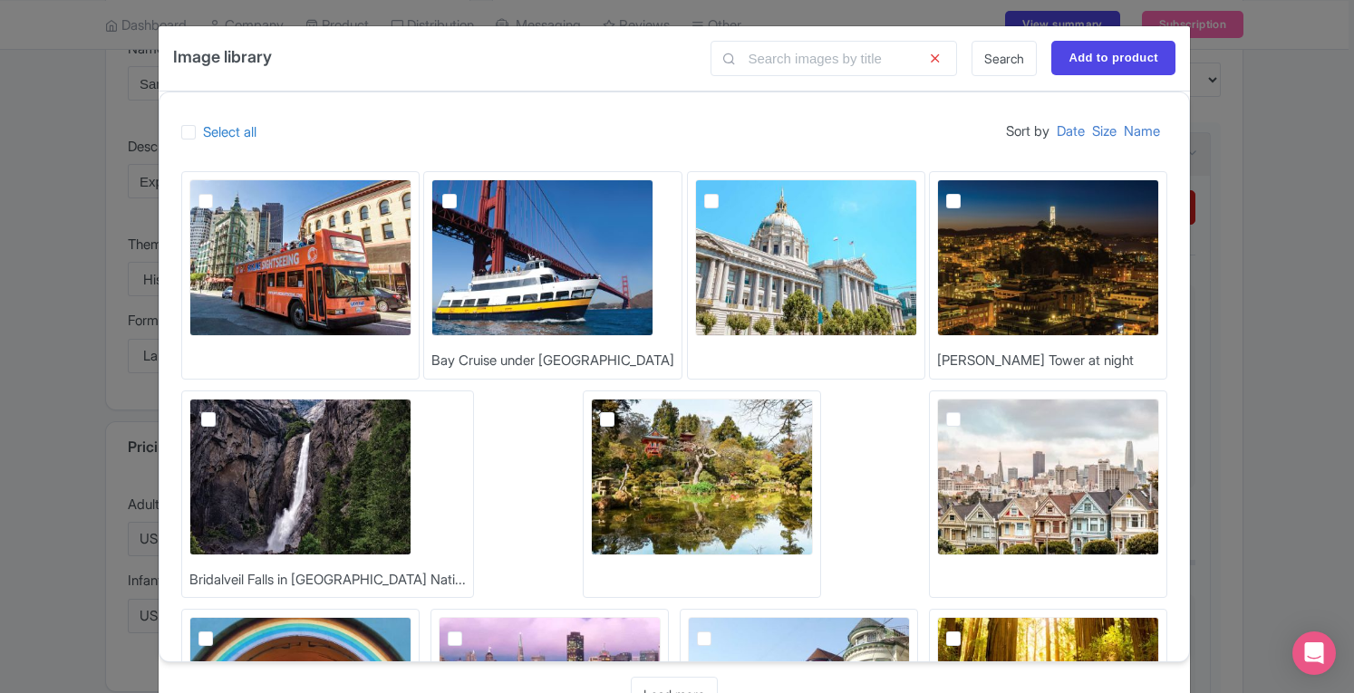
click at [600, 479] on img at bounding box center [702, 477] width 222 height 157
click at [622, 410] on input "checkbox" at bounding box center [628, 405] width 12 height 12
click at [600, 479] on img at bounding box center [702, 477] width 222 height 157
click at [622, 410] on input "checkbox" at bounding box center [628, 405] width 12 height 12
click at [622, 410] on label at bounding box center [622, 410] width 0 height 0
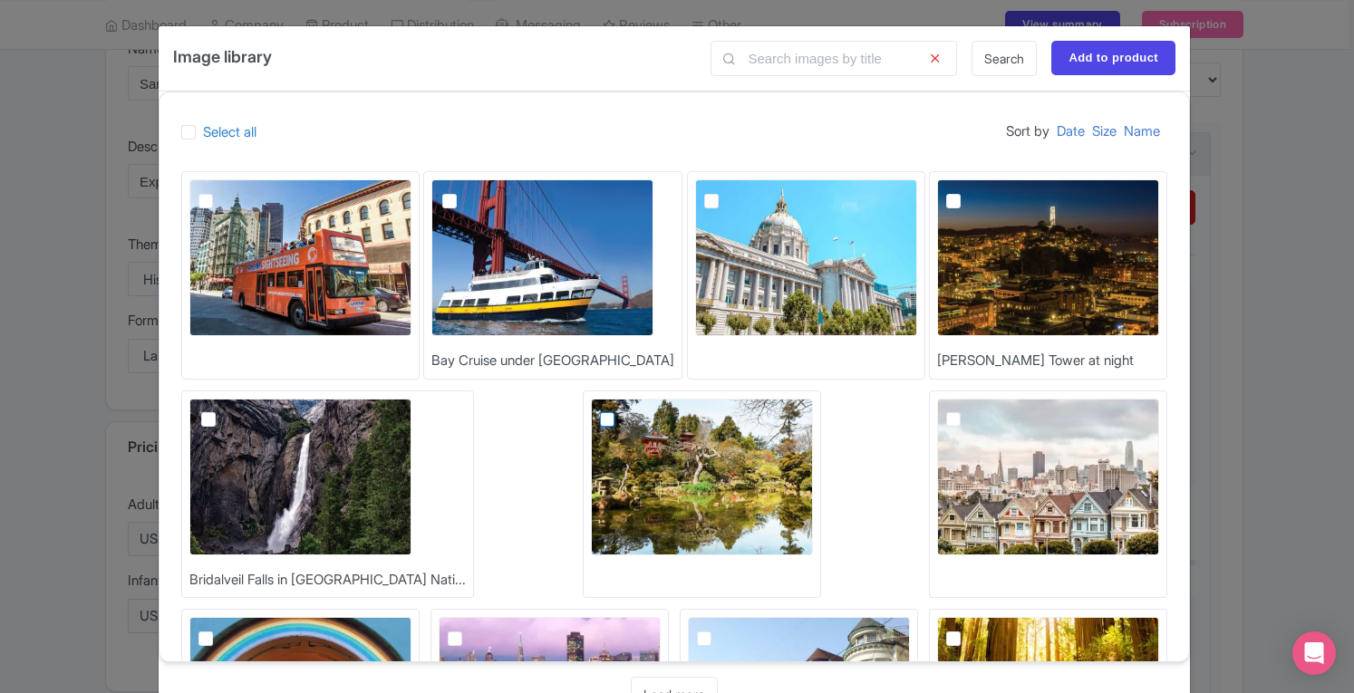
click at [622, 410] on input "checkbox" at bounding box center [628, 405] width 12 height 12
checkbox input "true"
click at [1108, 59] on input "Add to product" at bounding box center [1113, 58] width 124 height 34
type input "Add to product"
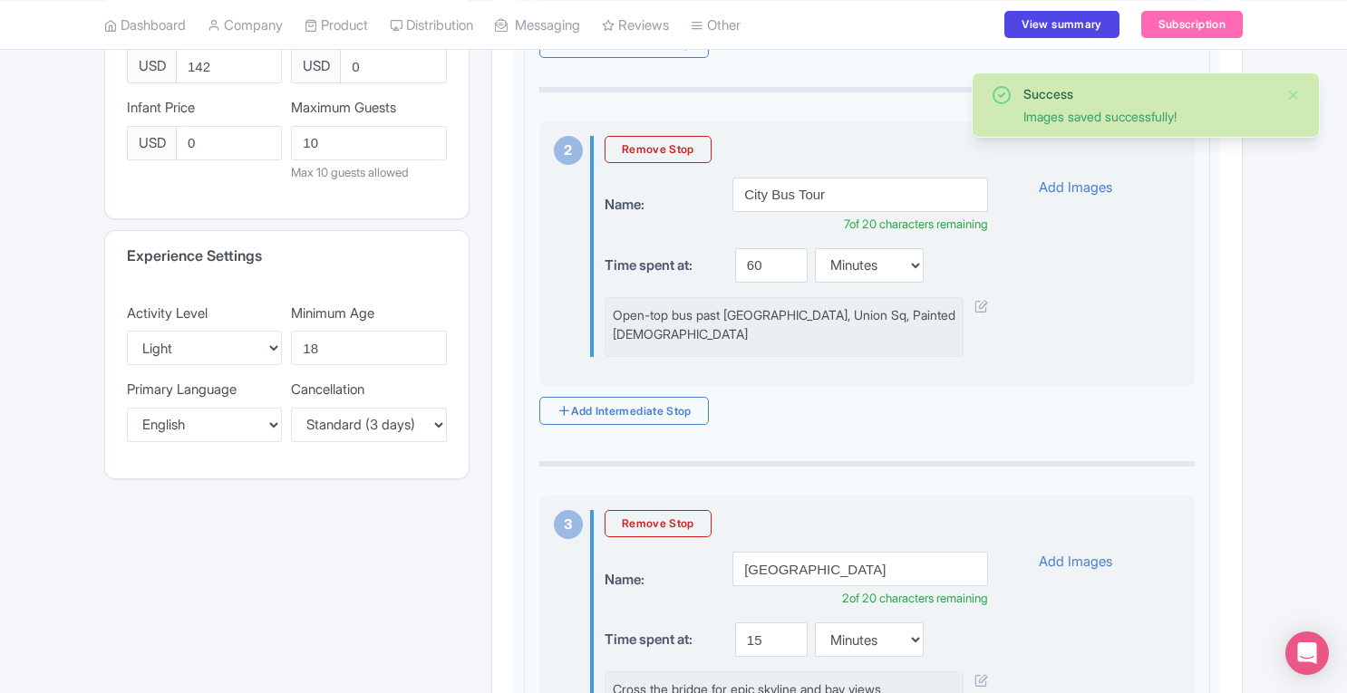
scroll to position [752, 0]
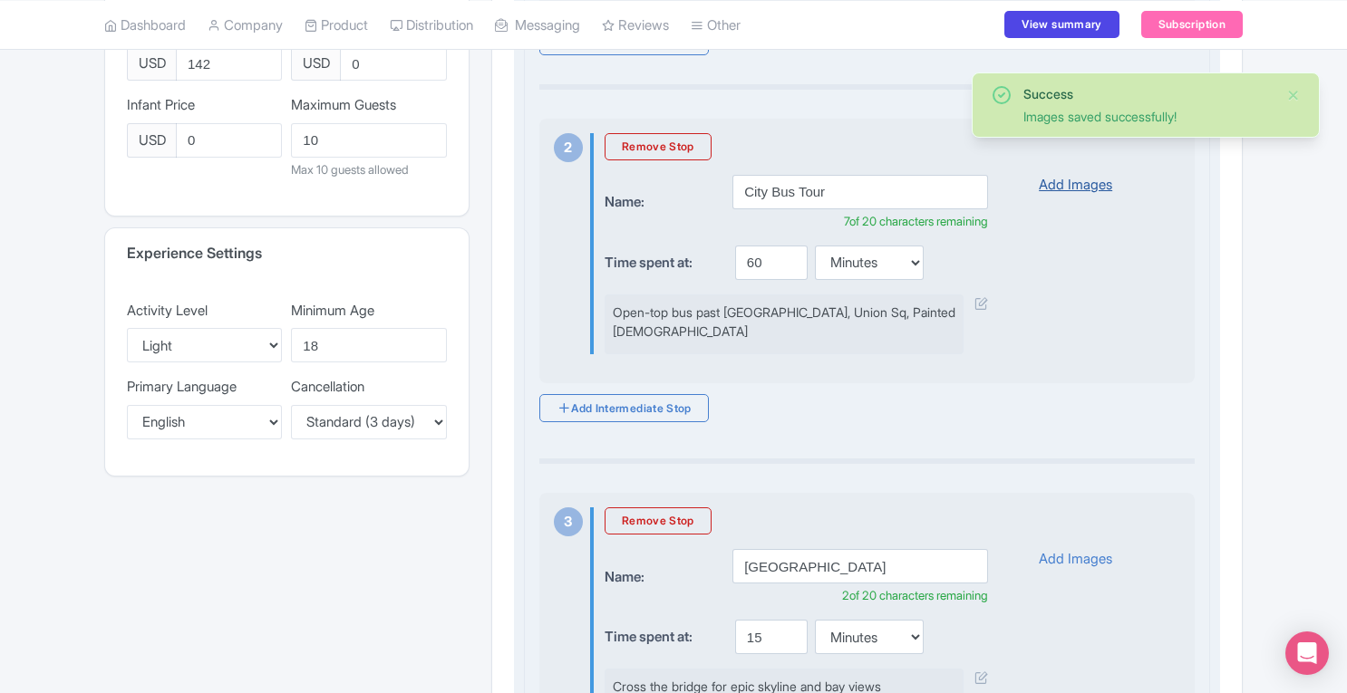
click at [1073, 196] on link "Add Images" at bounding box center [1074, 185] width 73 height 21
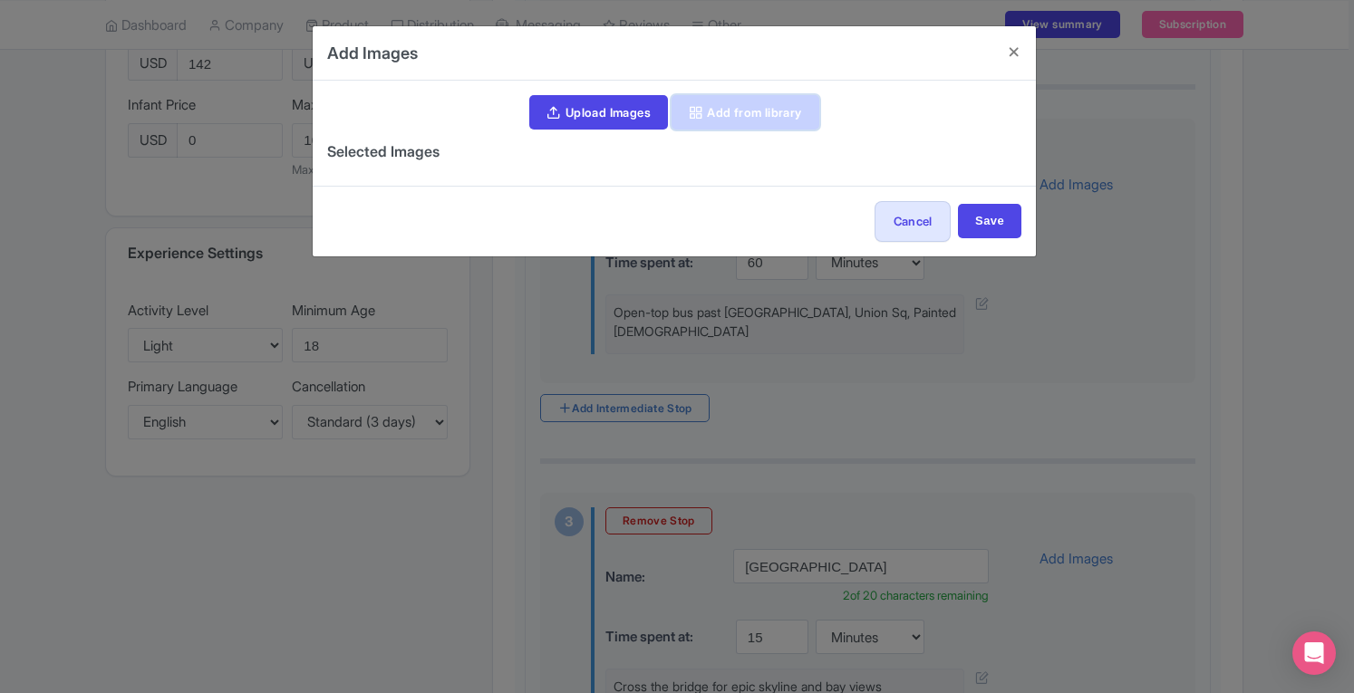
click at [758, 110] on link "Add from library" at bounding box center [745, 112] width 148 height 34
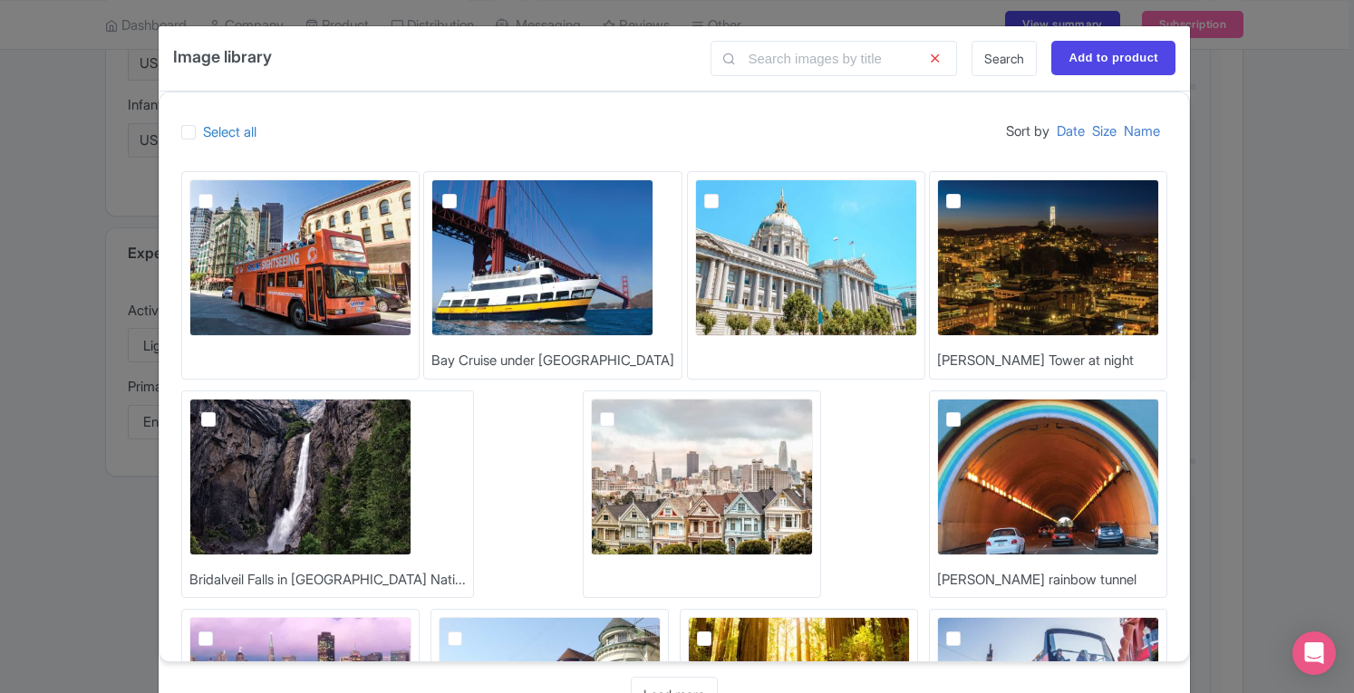
click at [220, 190] on label at bounding box center [220, 190] width 0 height 0
click at [220, 191] on input "checkbox" at bounding box center [226, 185] width 12 height 12
checkbox input "true"
click at [1072, 61] on input "Add to product" at bounding box center [1113, 58] width 124 height 34
type input "Add to product"
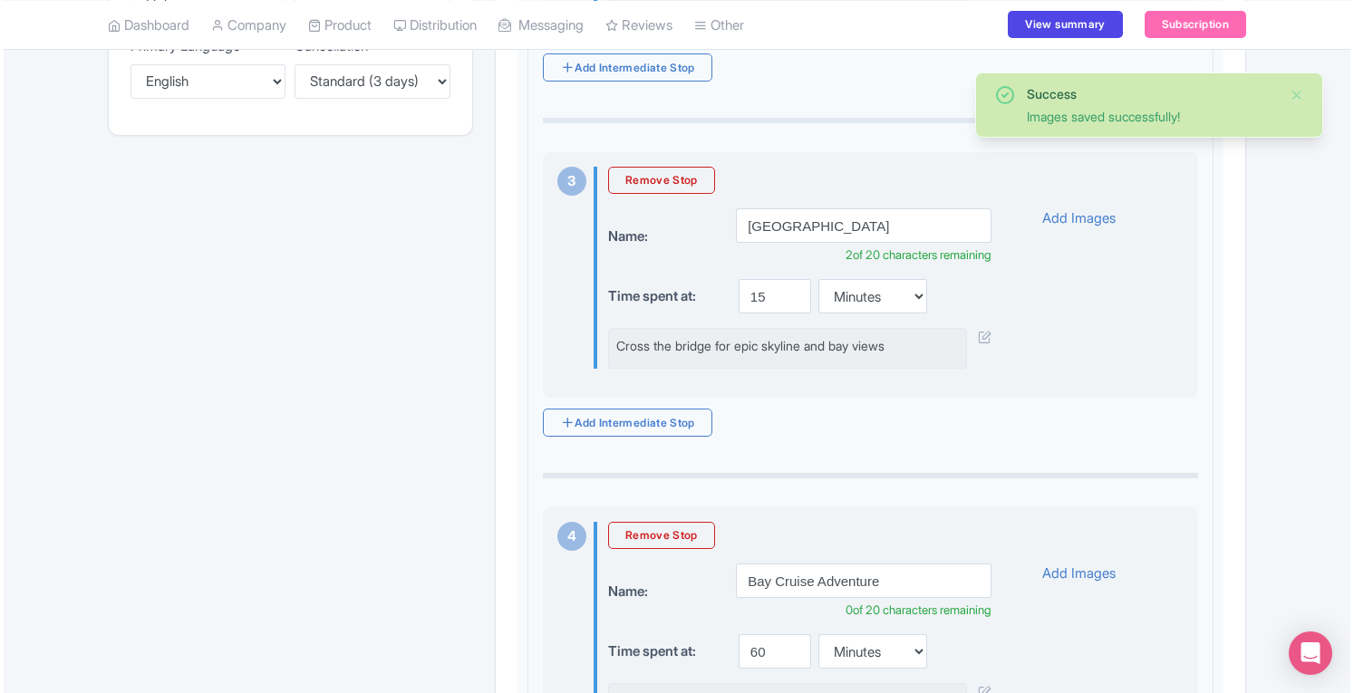
scroll to position [1087, 0]
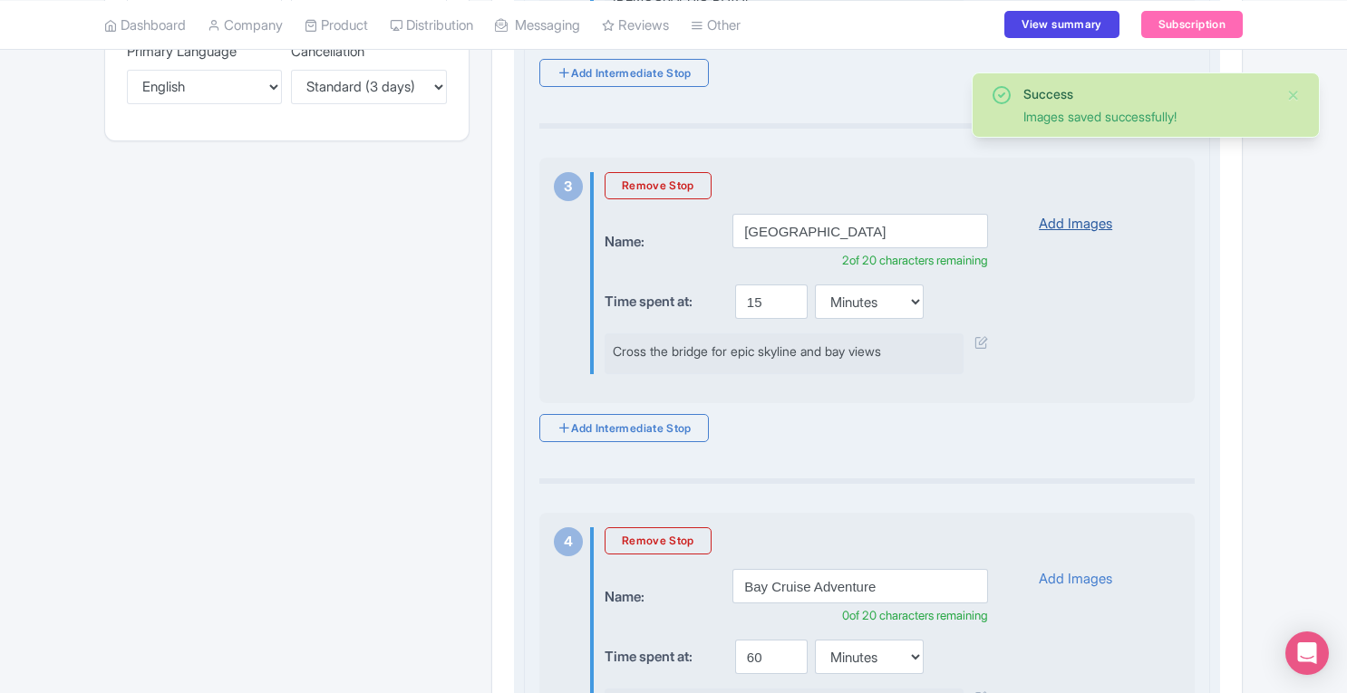
click at [1068, 214] on link "Add Images" at bounding box center [1074, 224] width 73 height 21
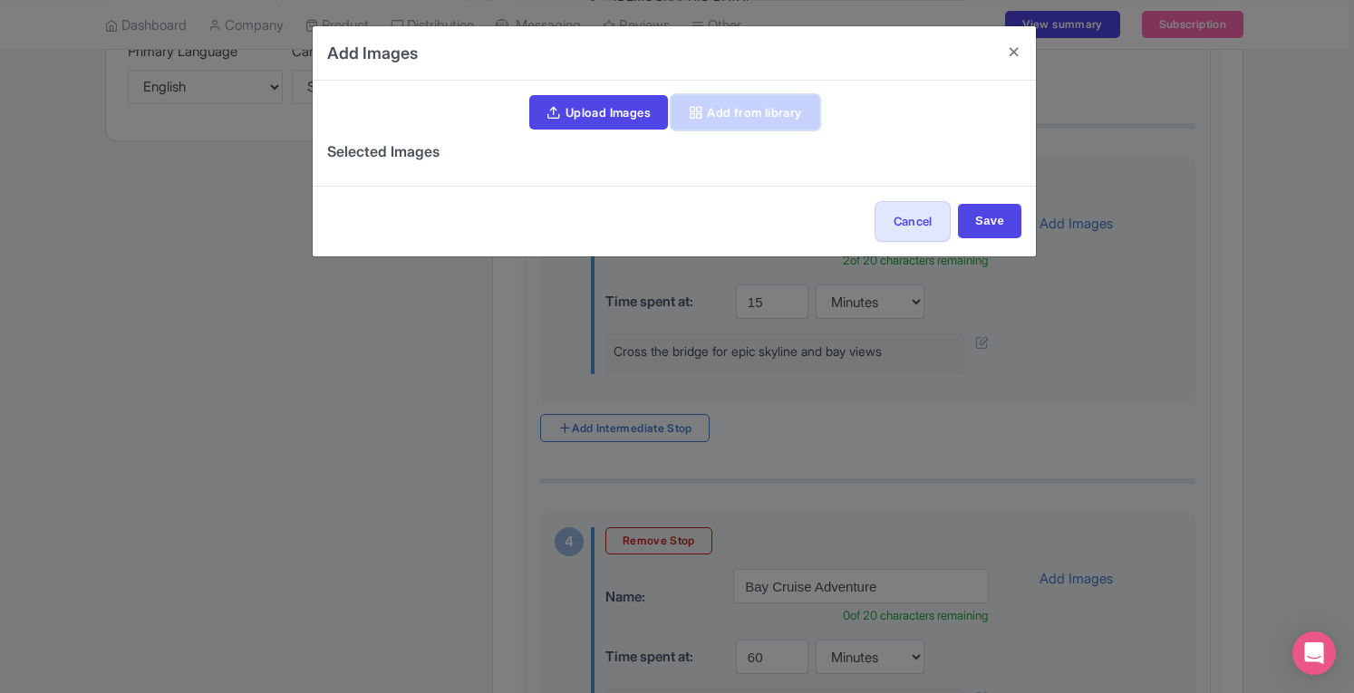
click at [728, 115] on link "Add from library" at bounding box center [745, 112] width 148 height 34
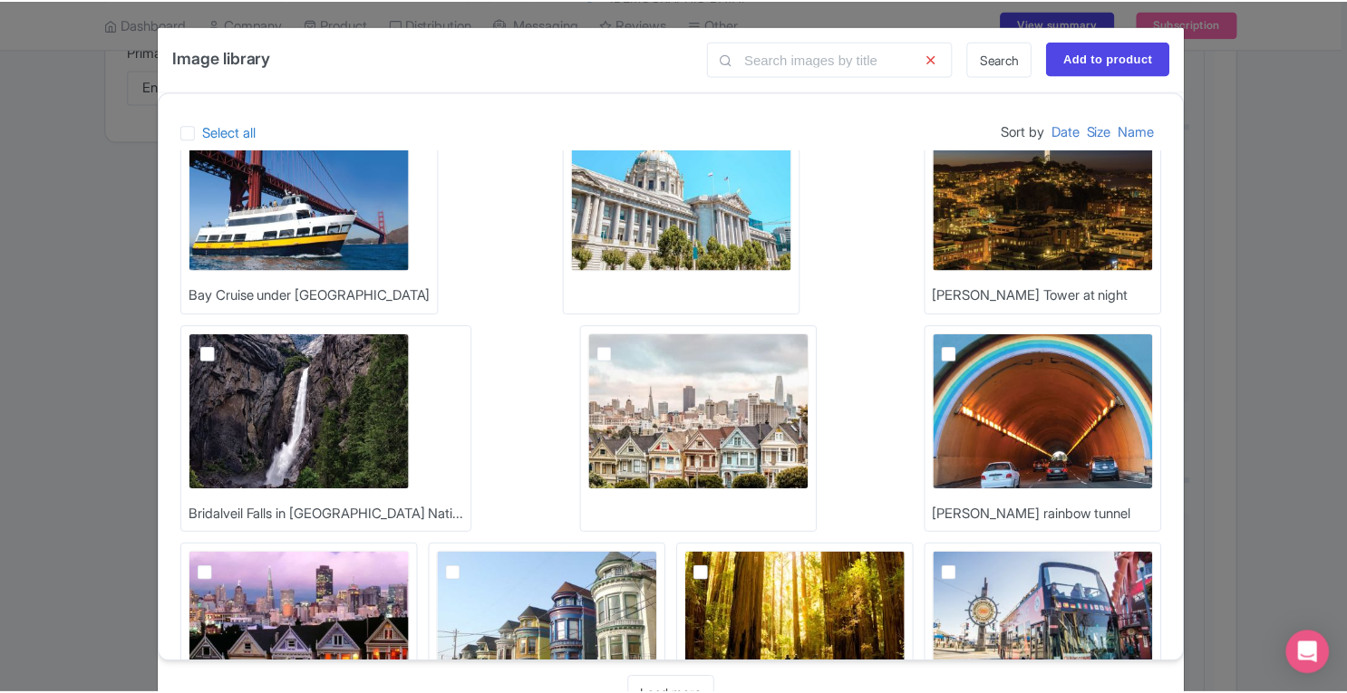
scroll to position [0, 0]
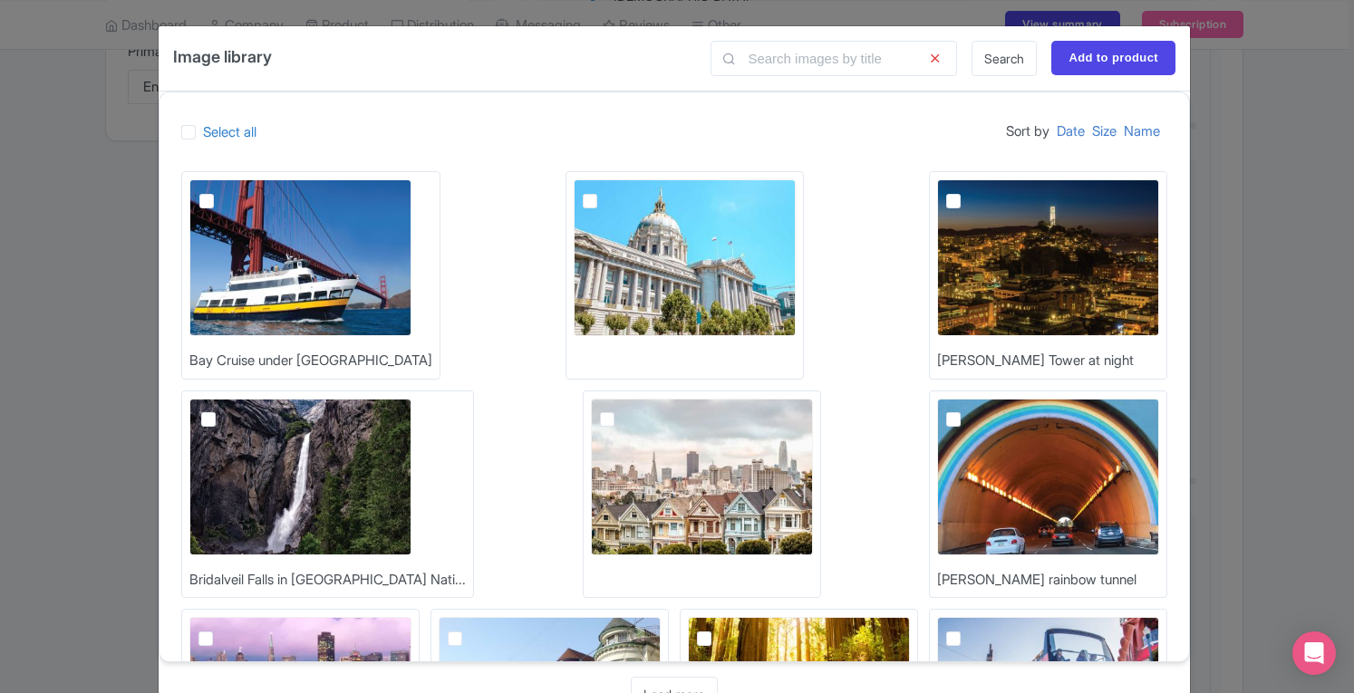
click at [221, 190] on label at bounding box center [221, 190] width 0 height 0
click at [221, 191] on input "checkbox" at bounding box center [227, 185] width 12 height 12
checkbox input "true"
click at [1087, 63] on input "Add to product" at bounding box center [1113, 58] width 124 height 34
type input "Add to product"
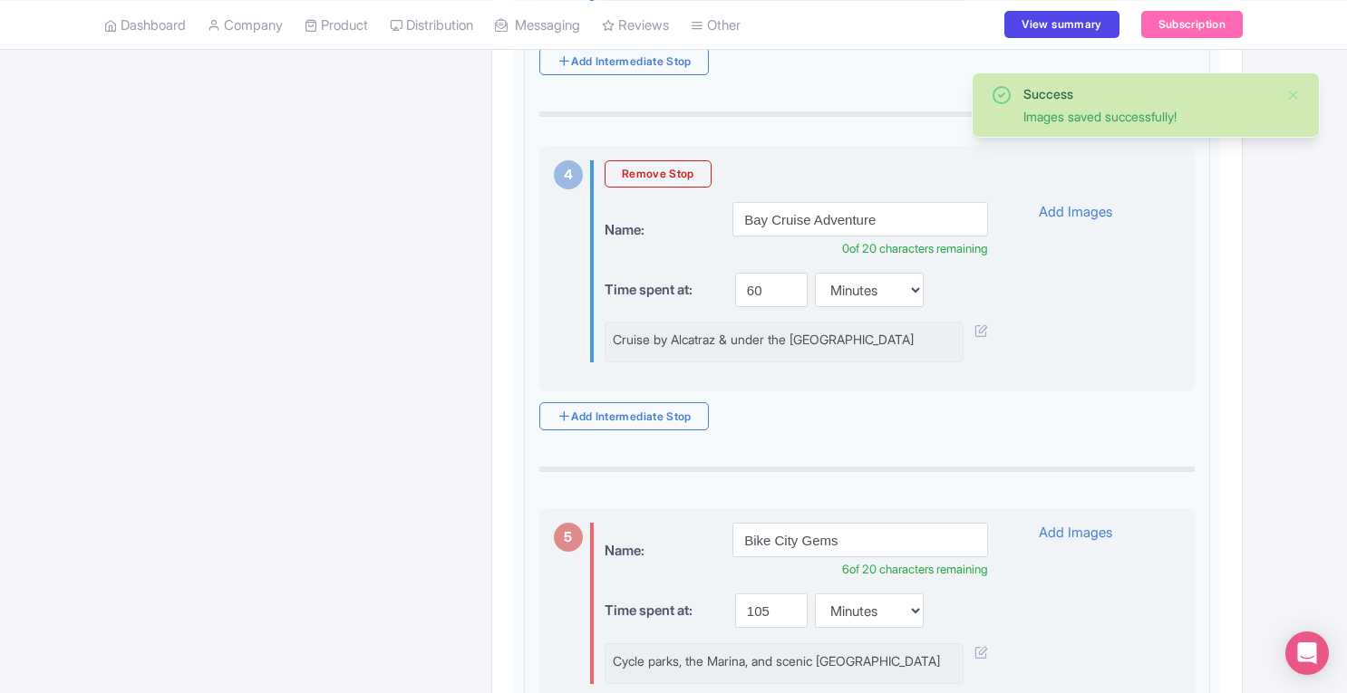
scroll to position [1457, 0]
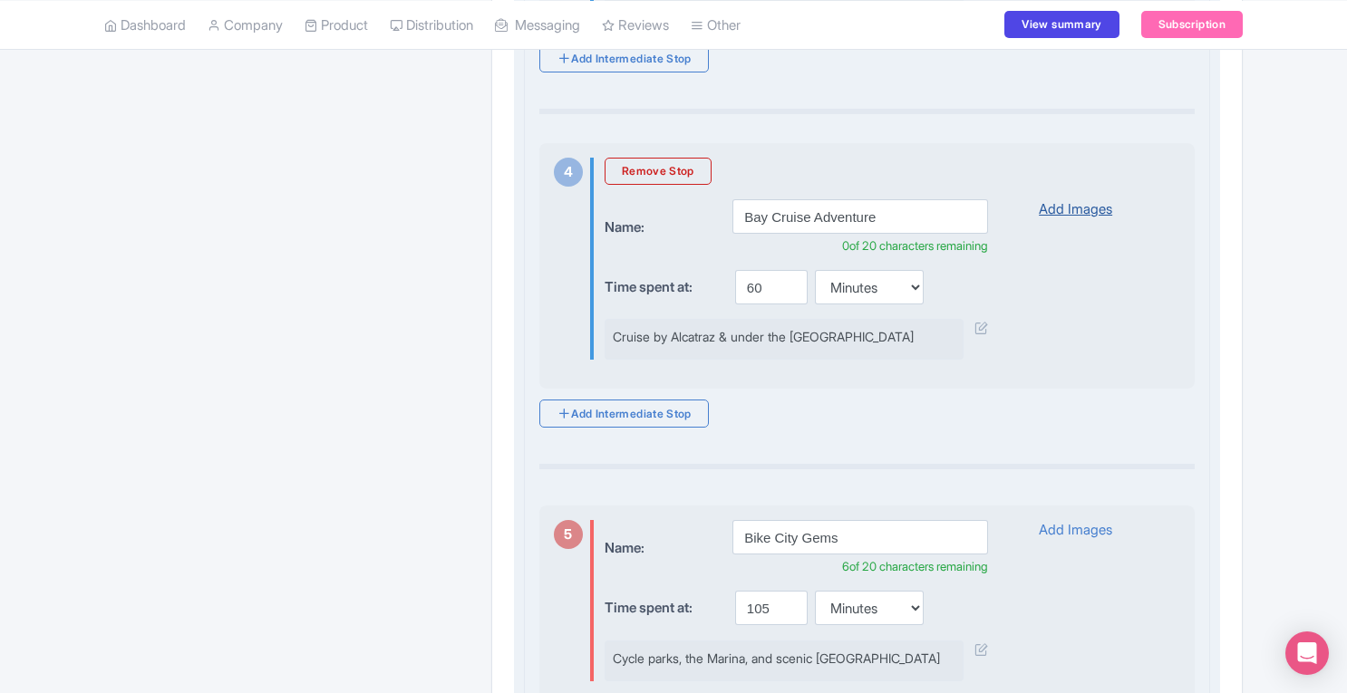
click at [1088, 199] on link "Add Images" at bounding box center [1074, 209] width 73 height 21
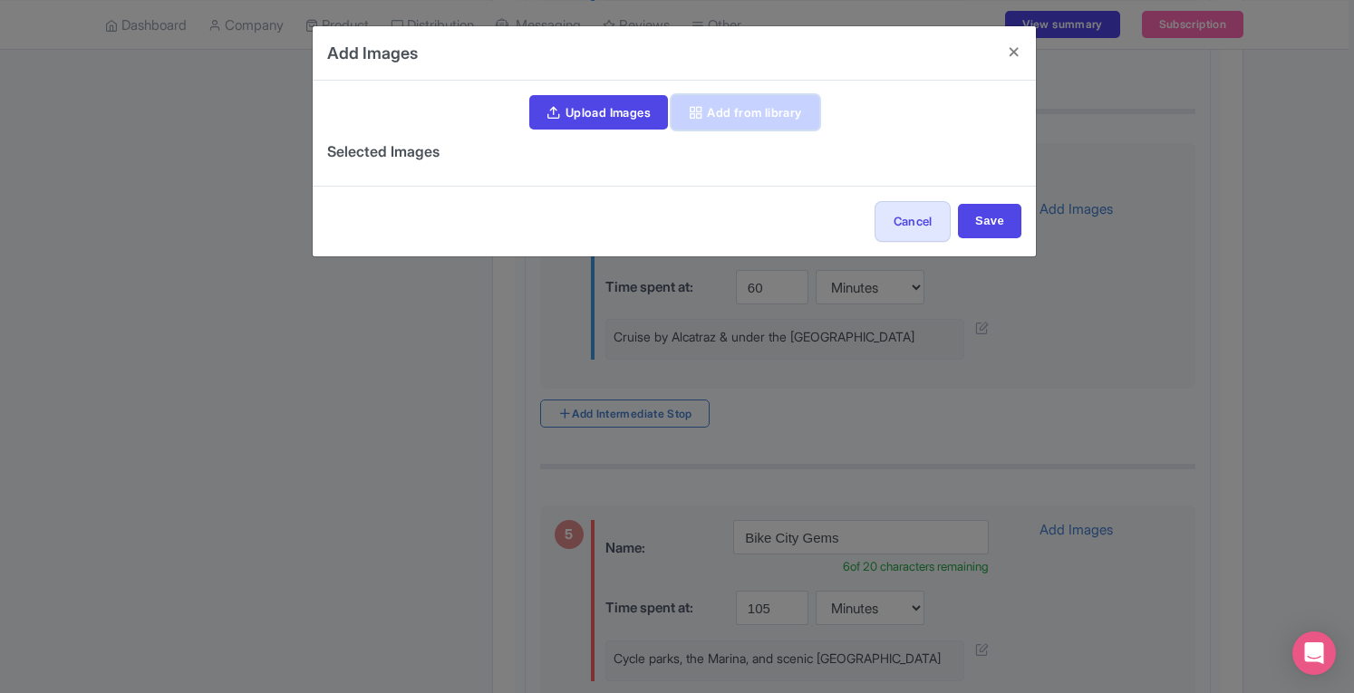
click at [774, 121] on link "Add from library" at bounding box center [745, 112] width 148 height 34
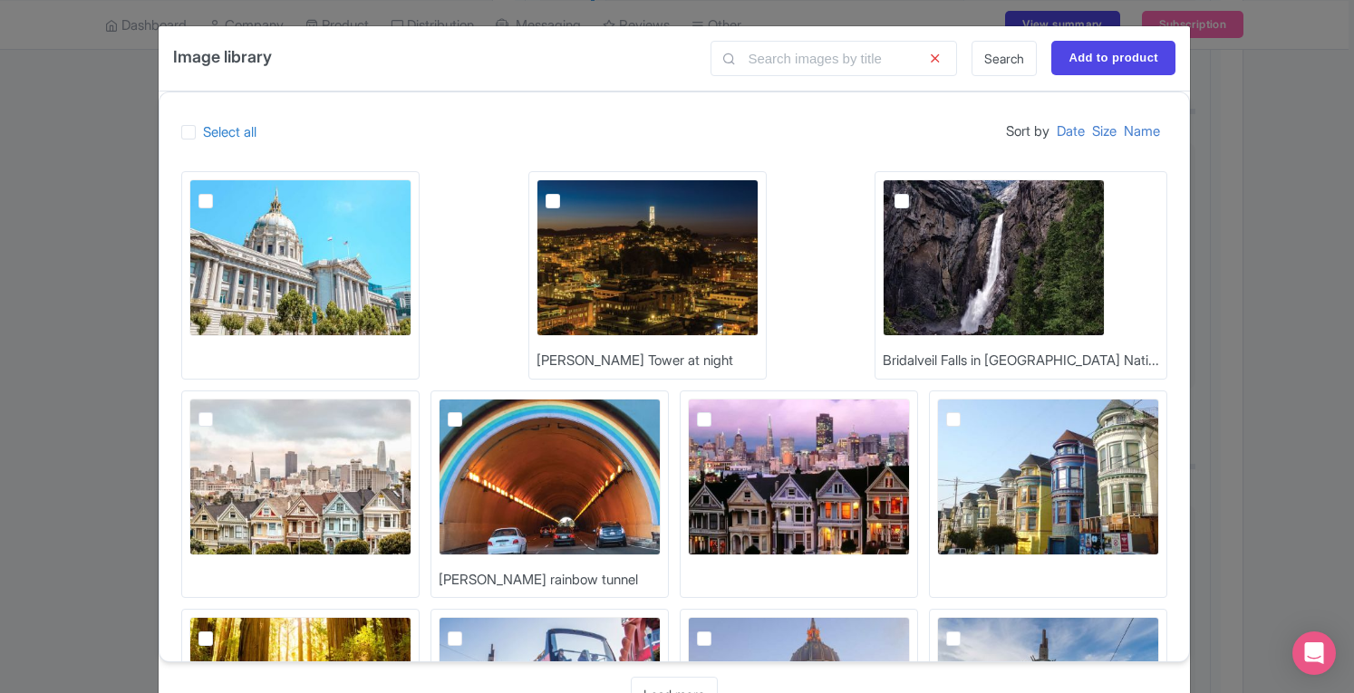
click at [719, 410] on label at bounding box center [719, 410] width 0 height 0
click at [719, 410] on input "checkbox" at bounding box center [725, 405] width 12 height 12
checkbox input "true"
click at [1113, 70] on input "Add to product" at bounding box center [1113, 58] width 124 height 34
type input "Add to product"
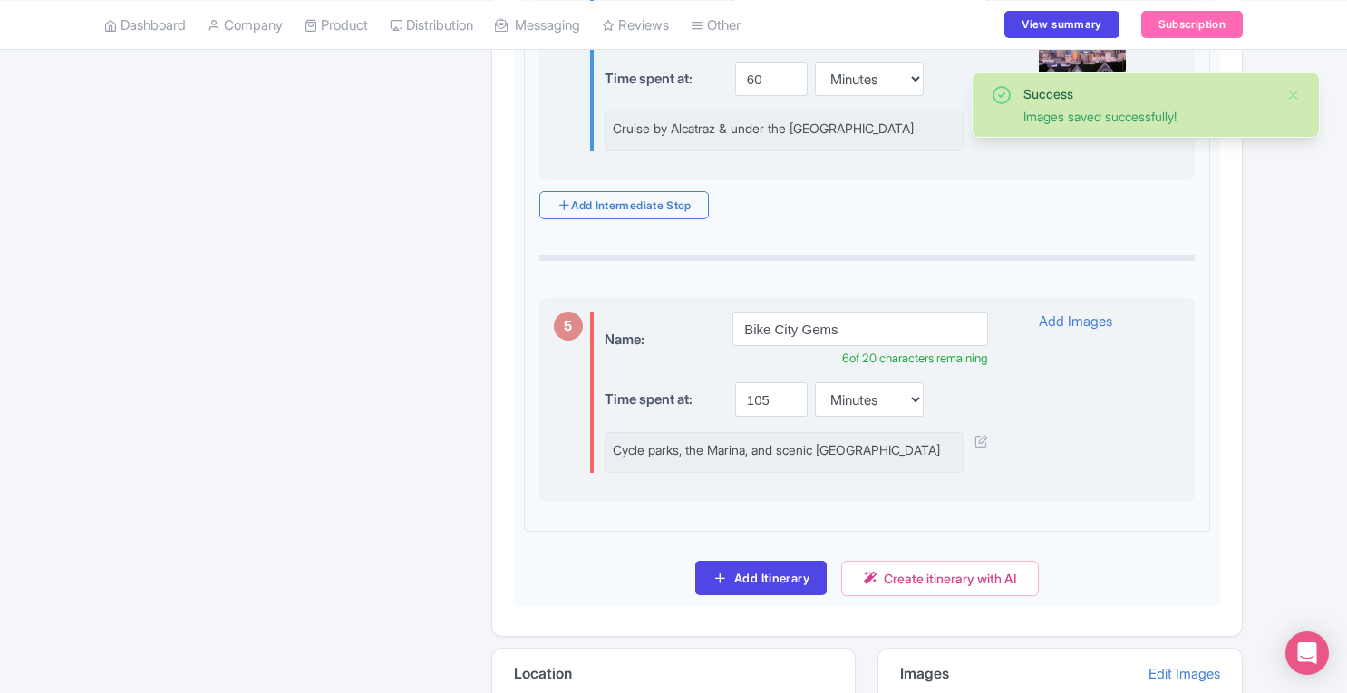
scroll to position [1686, 0]
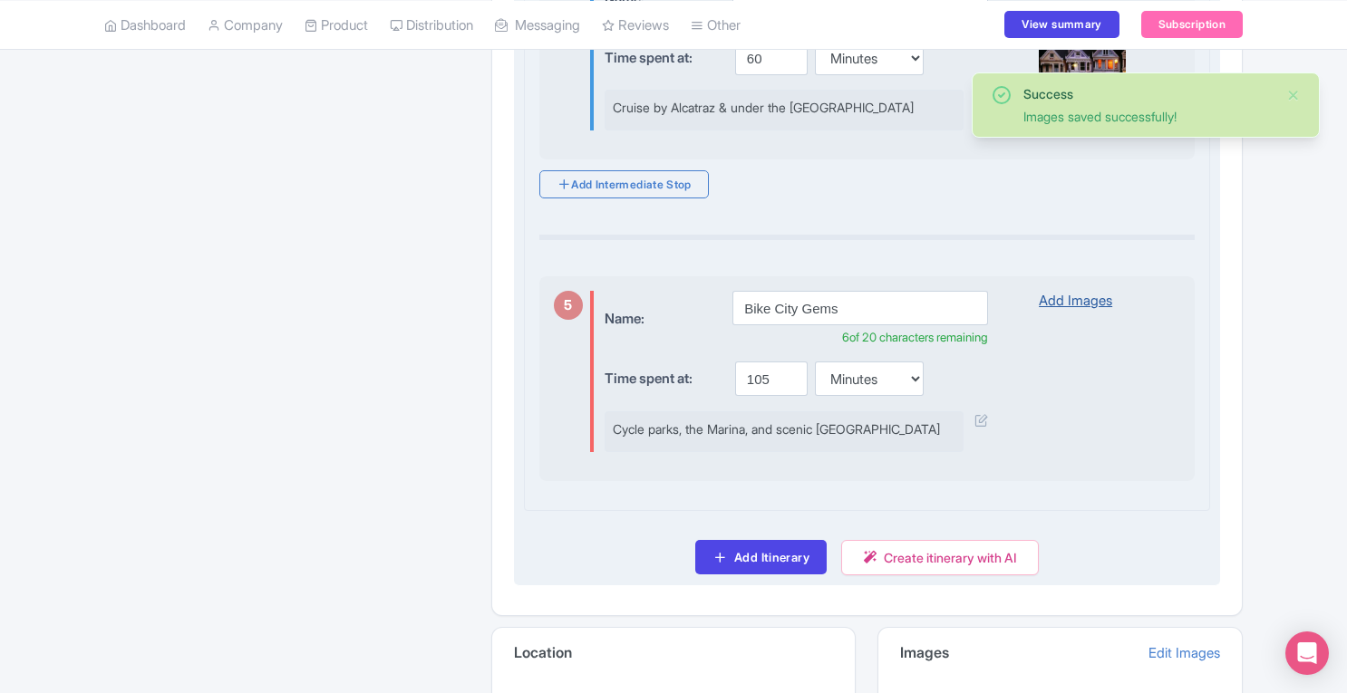
click at [1104, 291] on link "Add Images" at bounding box center [1074, 301] width 73 height 21
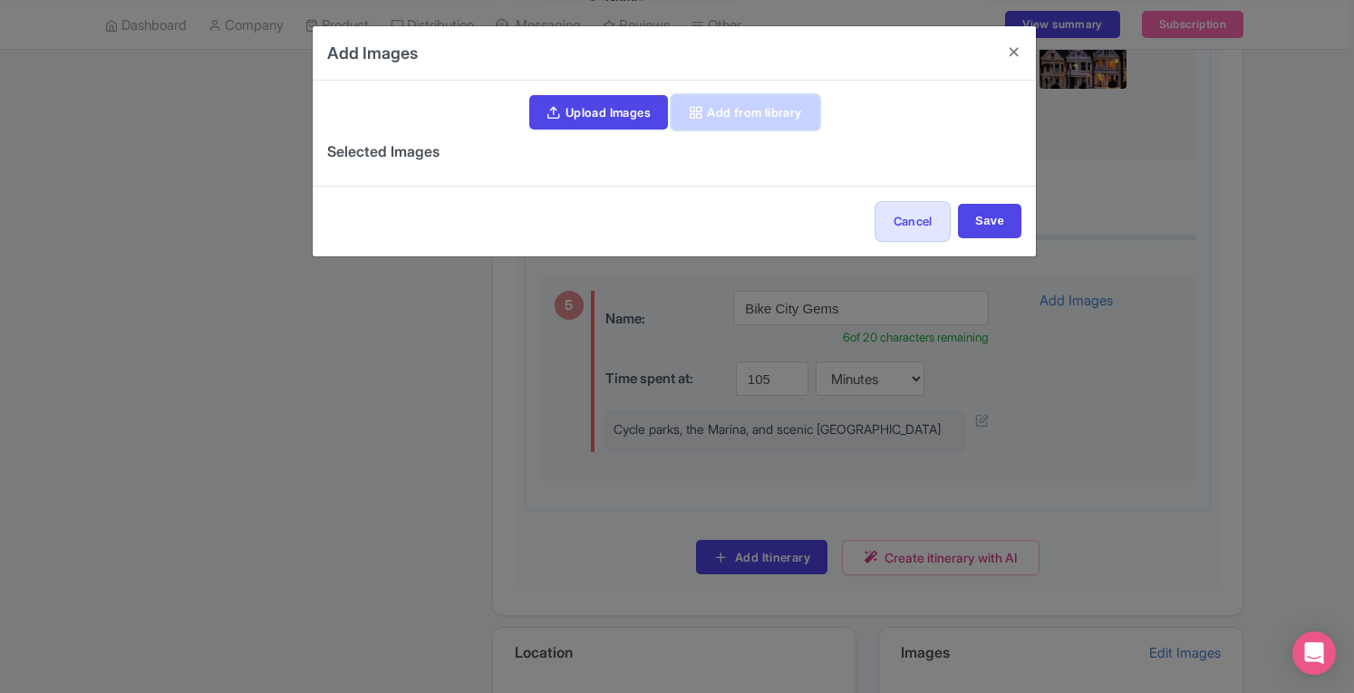
click at [744, 98] on link "Add from library" at bounding box center [745, 112] width 148 height 34
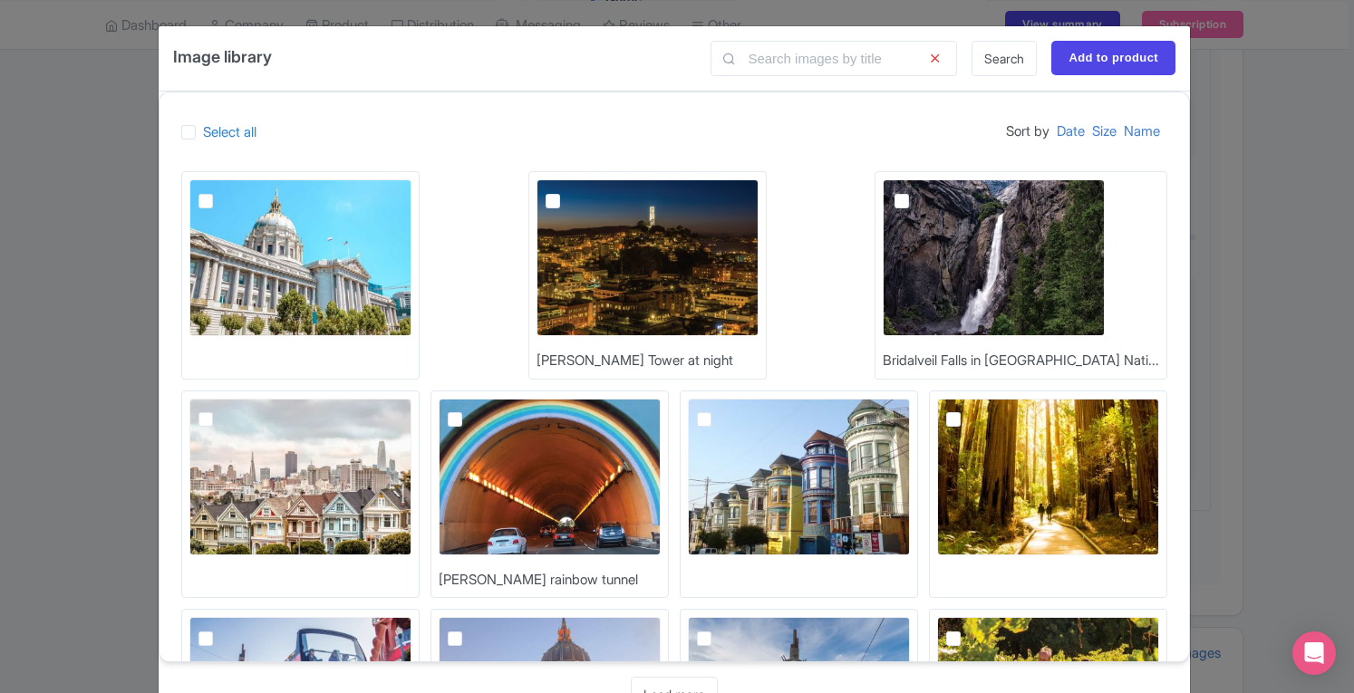
click at [220, 628] on label at bounding box center [220, 628] width 0 height 0
click at [232, 617] on input "checkbox" at bounding box center [226, 623] width 12 height 12
checkbox input "true"
click at [1078, 70] on input "Add to product" at bounding box center [1113, 58] width 124 height 34
type input "Add to product"
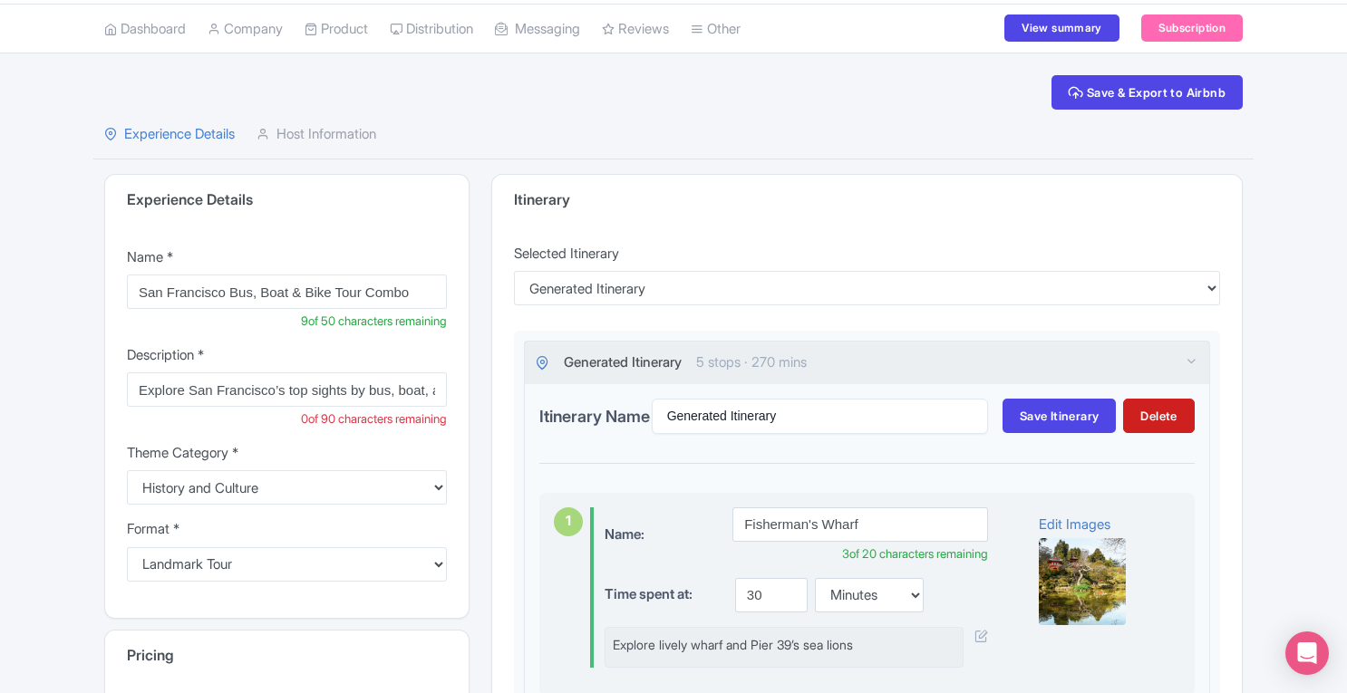
scroll to position [0, 0]
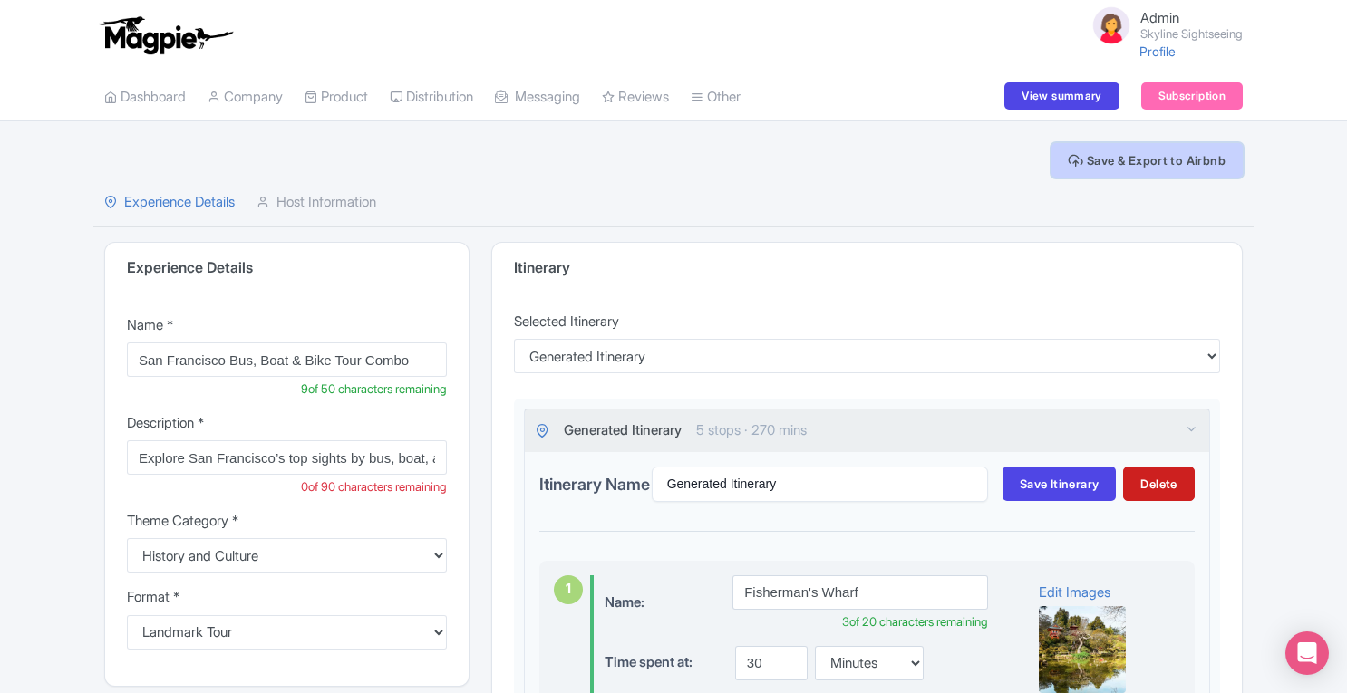
click at [1122, 170] on button "Save & Export to Airbnb" at bounding box center [1146, 160] width 191 height 34
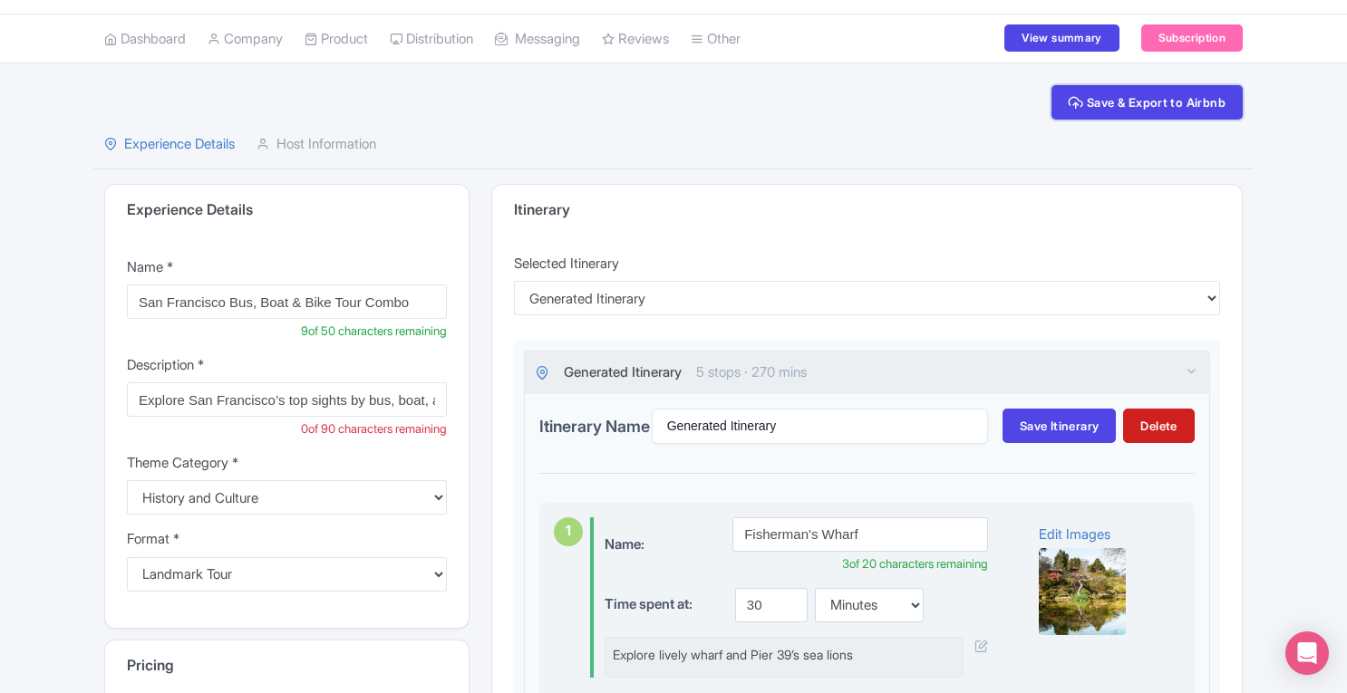
scroll to position [70, 0]
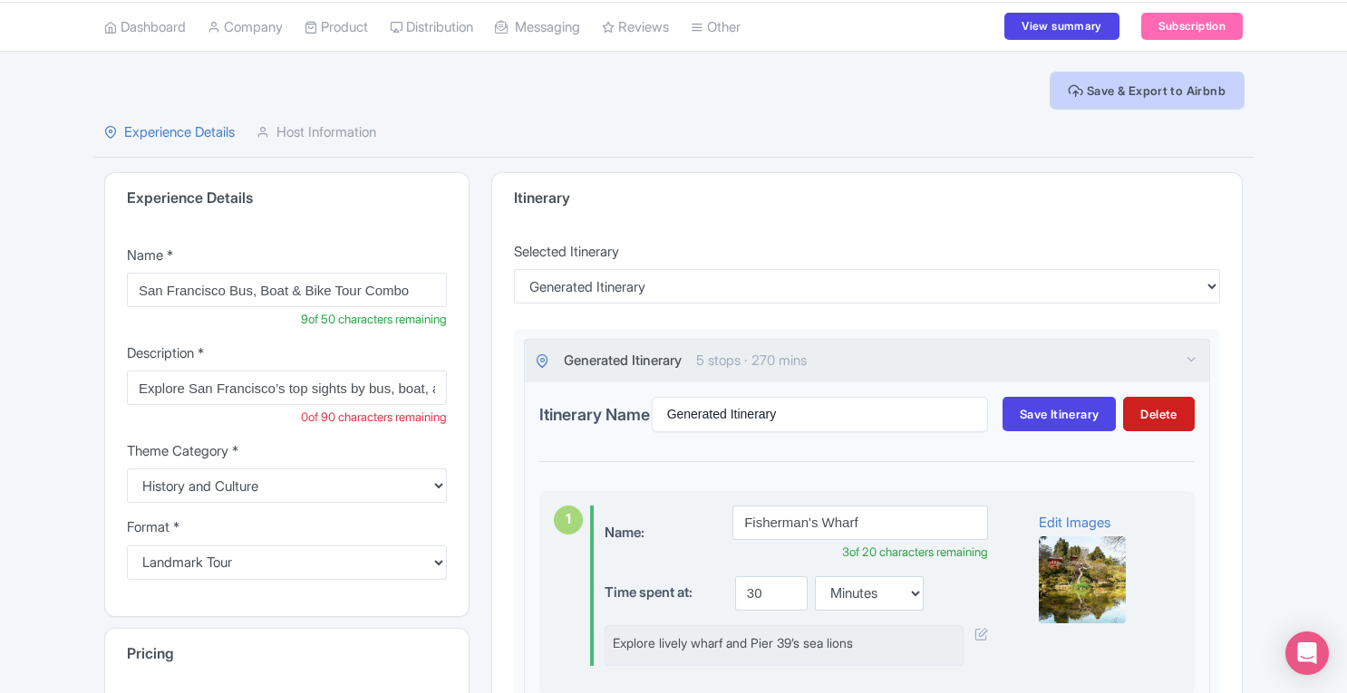
click at [1158, 95] on button "Save & Export to Airbnb" at bounding box center [1146, 90] width 191 height 34
